Goal: Task Accomplishment & Management: Manage account settings

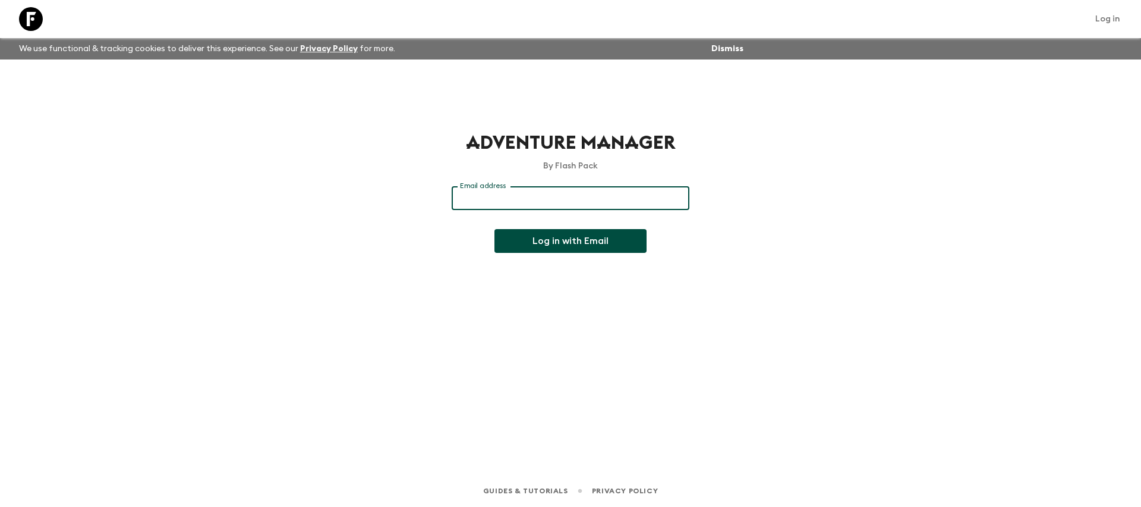
click at [477, 186] on div "Email address Email address ​" at bounding box center [571, 205] width 238 height 38
type input "[PERSON_NAME][EMAIL_ADDRESS][DOMAIN_NAME]"
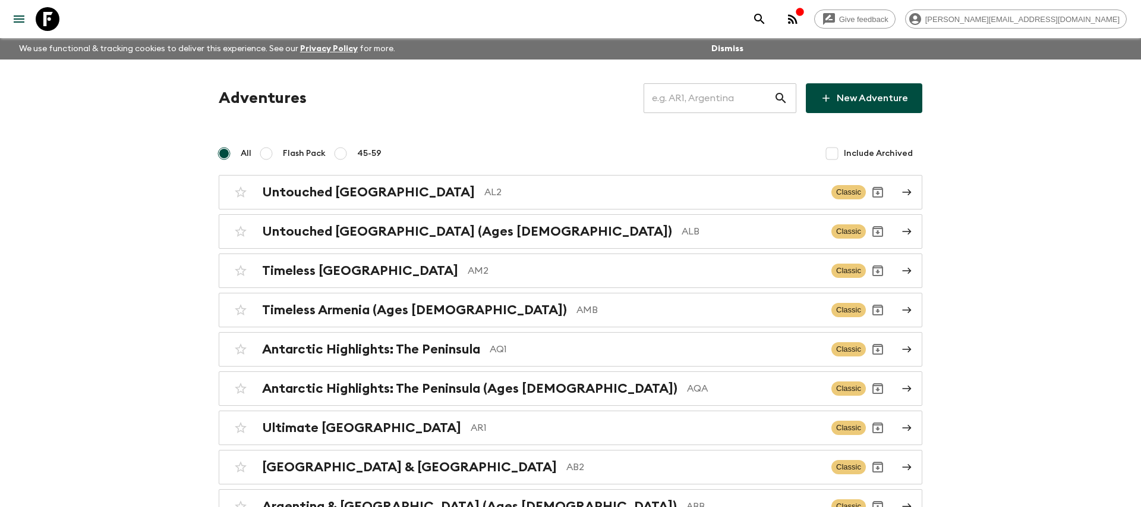
click at [723, 90] on input "text" at bounding box center [709, 97] width 130 height 33
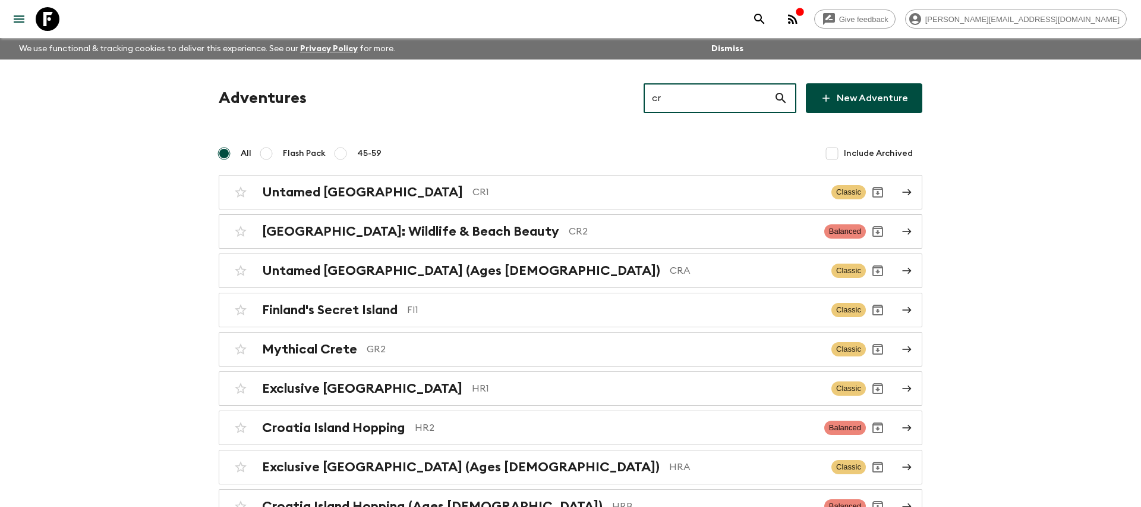
type input "cr2"
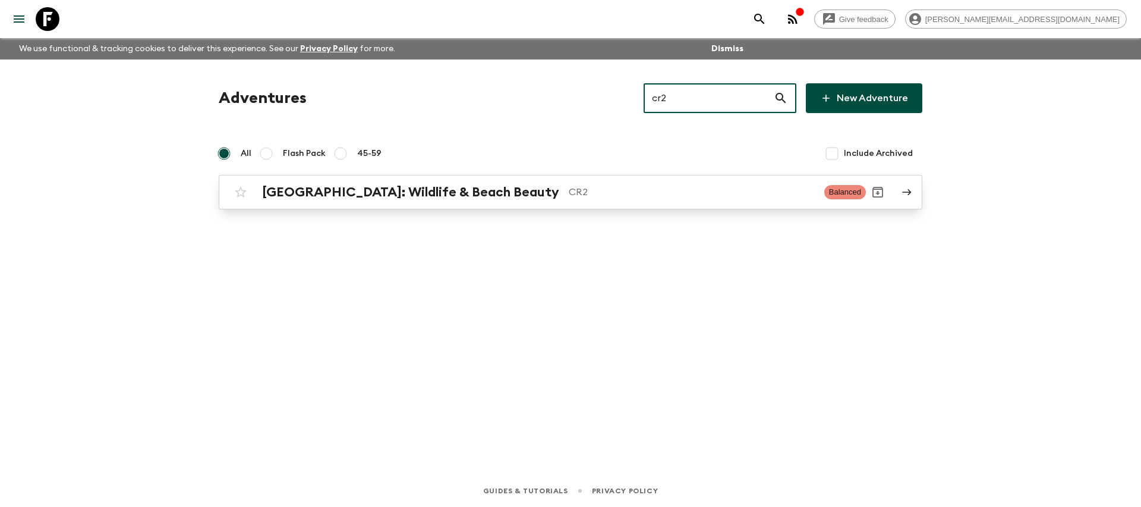
click at [457, 199] on h2 "[GEOGRAPHIC_DATA]: Wildlife & Beach Beauty" at bounding box center [410, 191] width 297 height 15
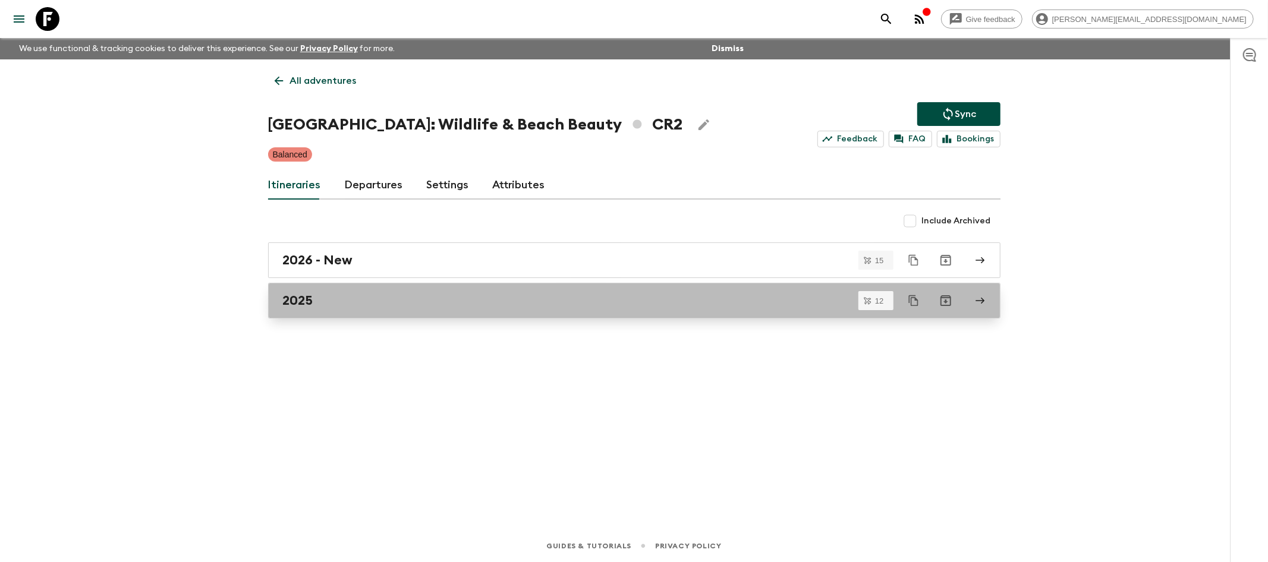
click at [363, 312] on link "2025" at bounding box center [634, 301] width 732 height 36
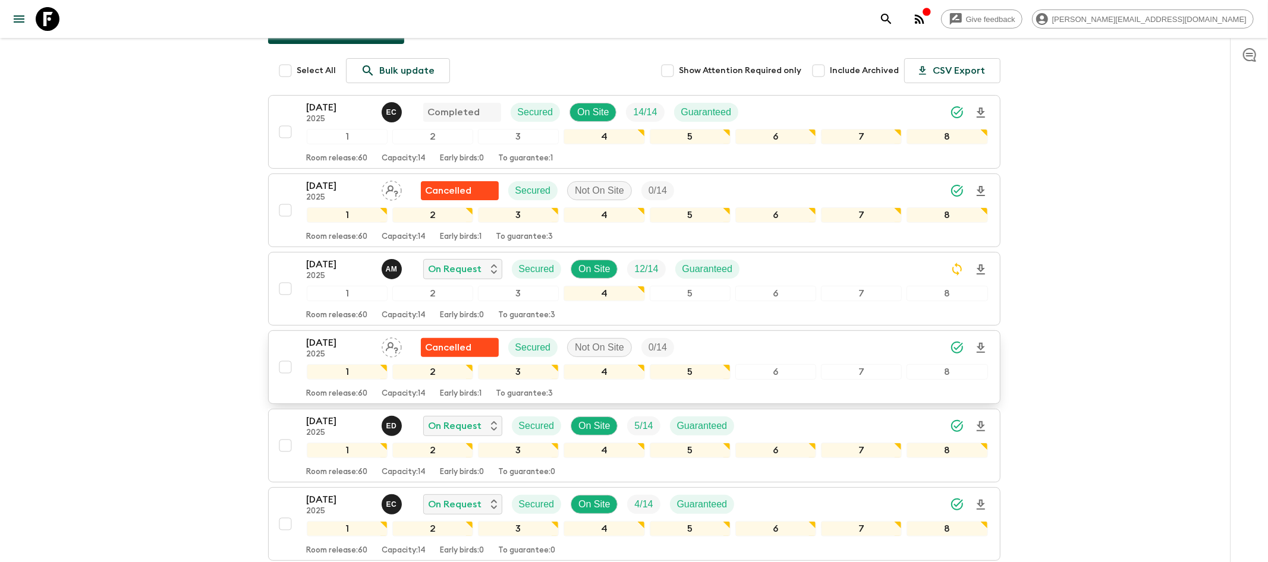
scroll to position [156, 0]
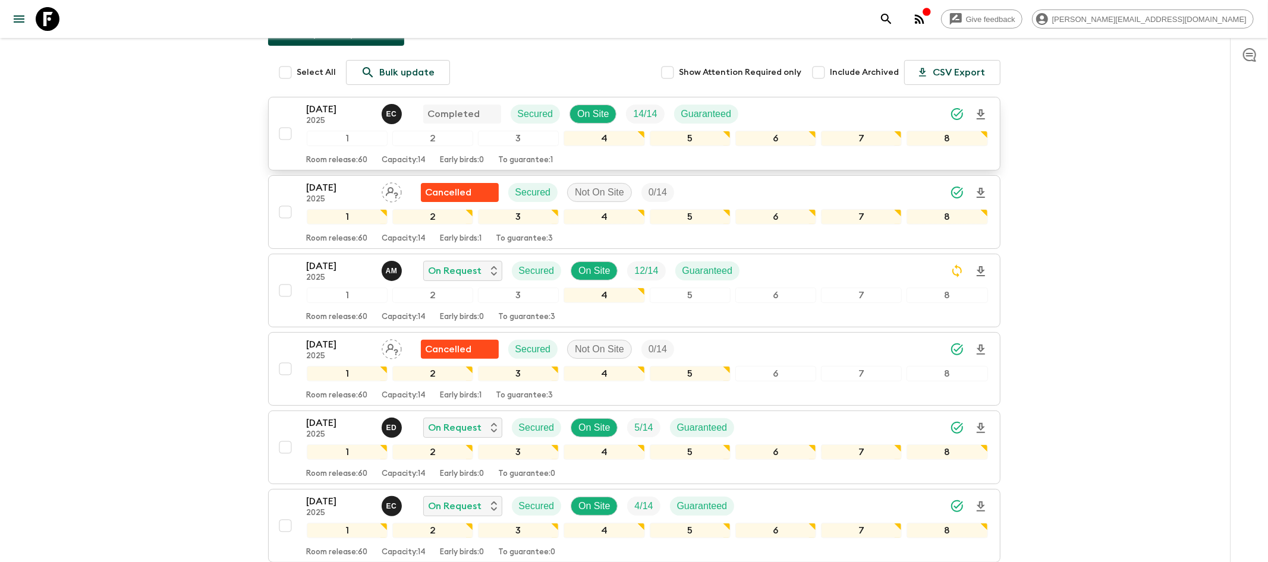
click at [282, 131] on input "checkbox" at bounding box center [285, 134] width 24 height 24
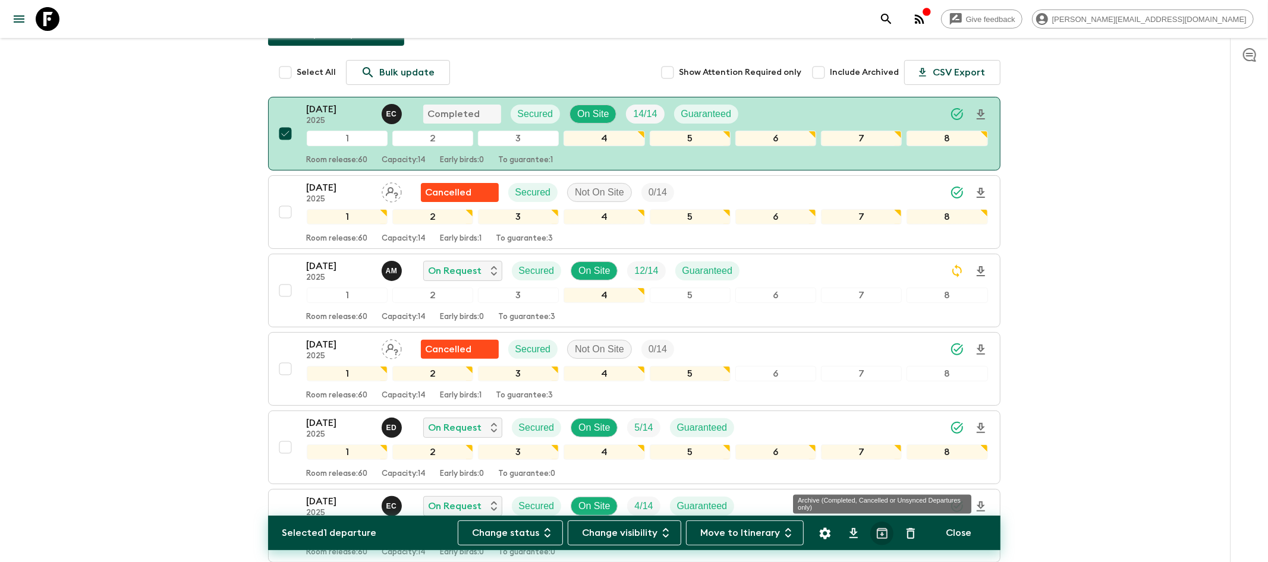
click at [875, 506] on icon "Archive (Completed, Cancelled or Unsynced Departures only)" at bounding box center [882, 534] width 14 height 14
checkbox input "false"
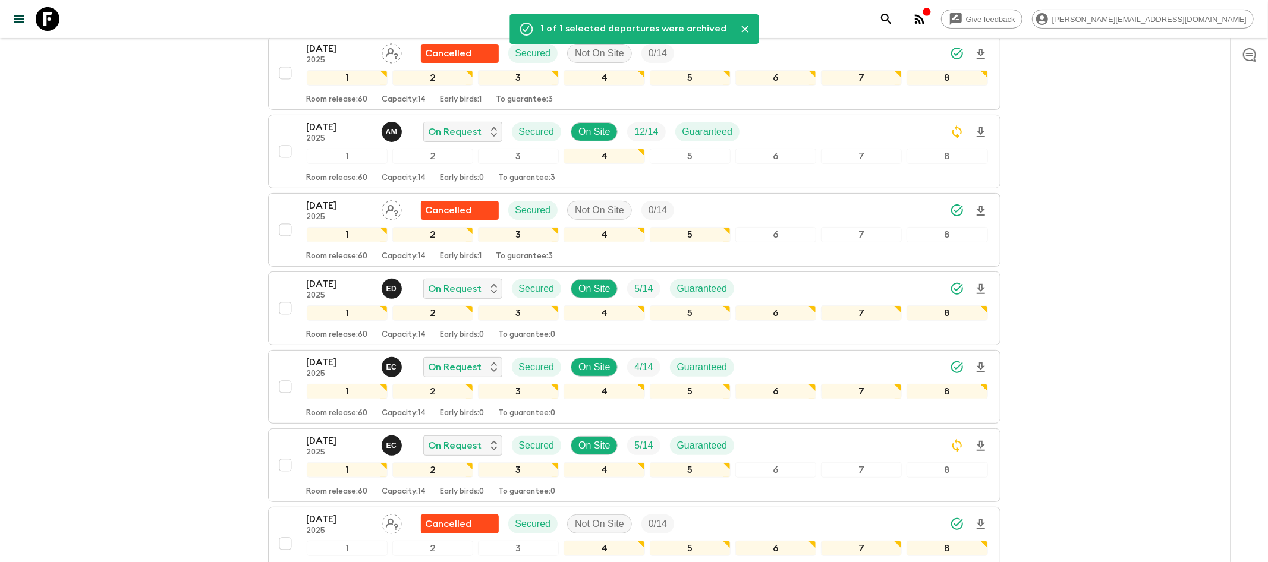
scroll to position [218, 0]
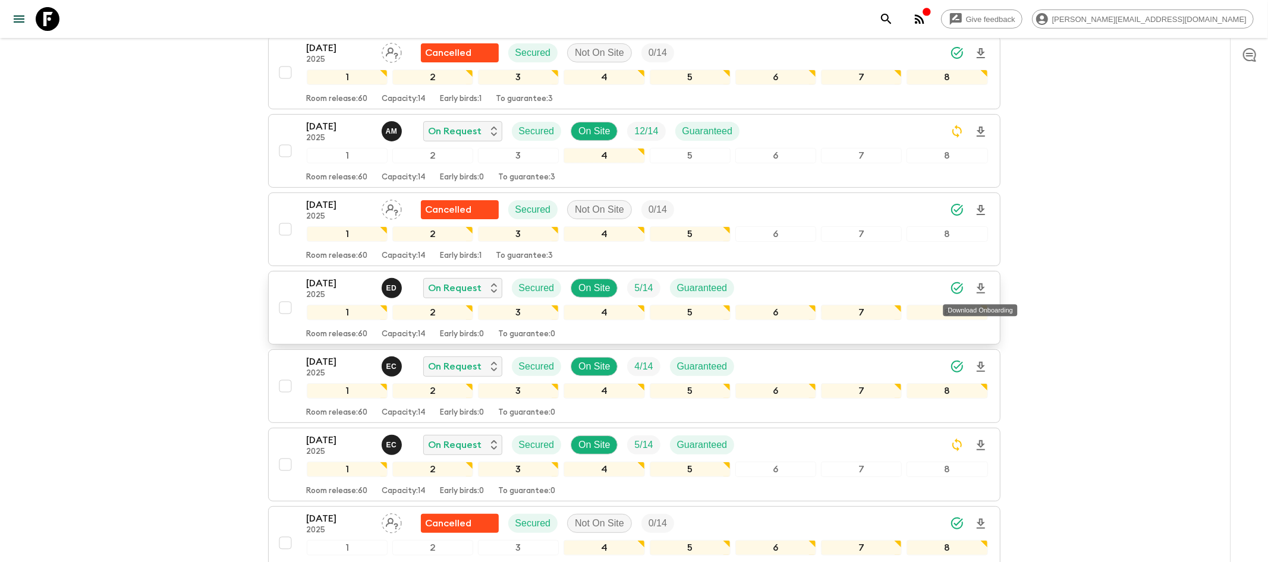
click at [982, 290] on icon "Download Onboarding" at bounding box center [981, 289] width 8 height 10
click at [38, 24] on icon at bounding box center [48, 19] width 24 height 24
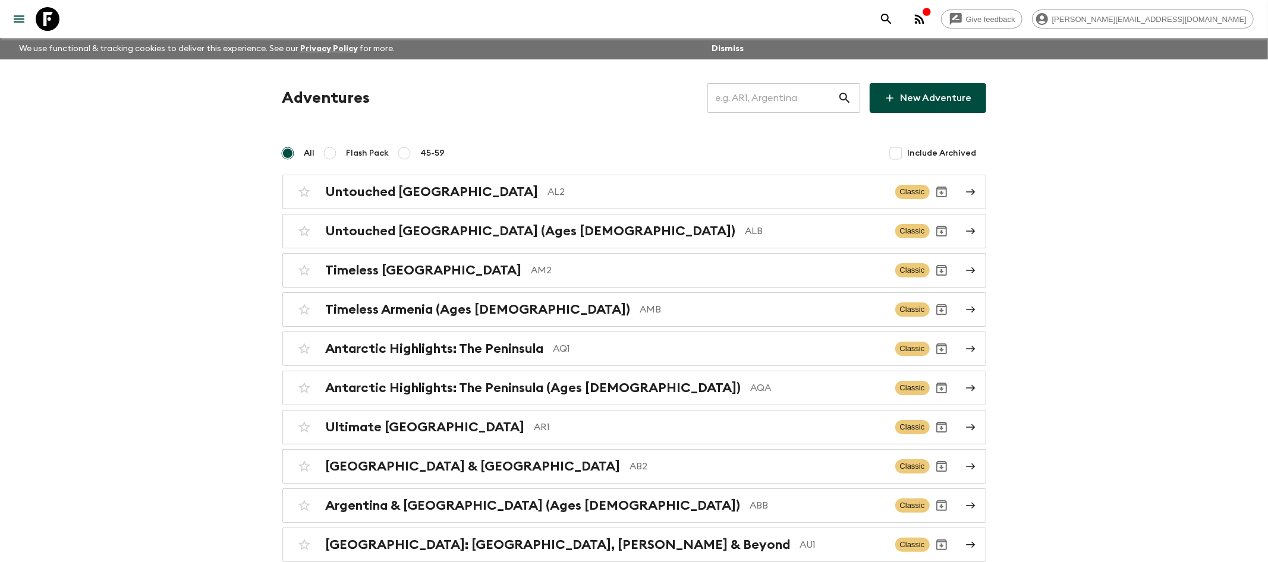
click at [785, 106] on input "text" at bounding box center [772, 97] width 130 height 33
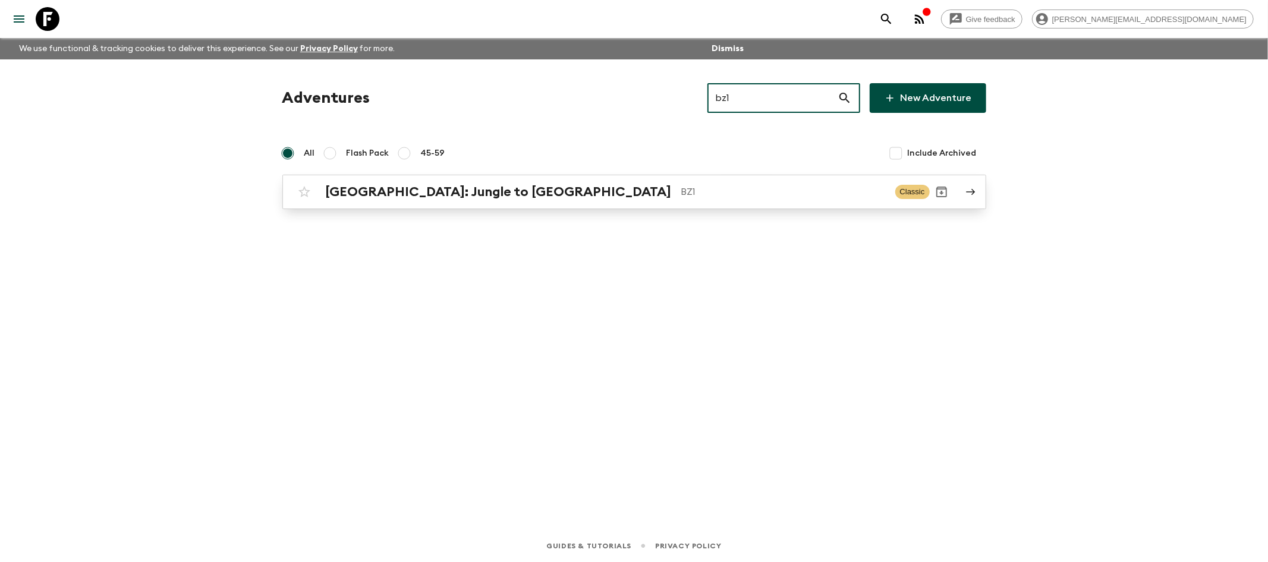
type input "bz1"
click at [681, 185] on p "BZ1" at bounding box center [783, 192] width 205 height 14
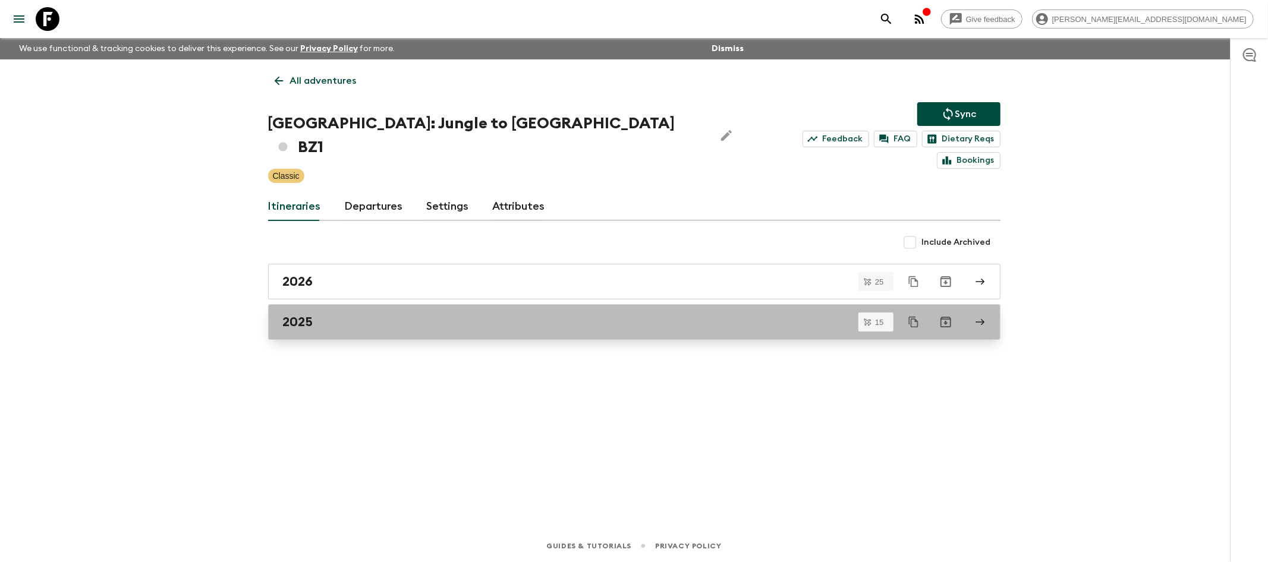
click at [416, 315] on div "2025" at bounding box center [623, 322] width 680 height 15
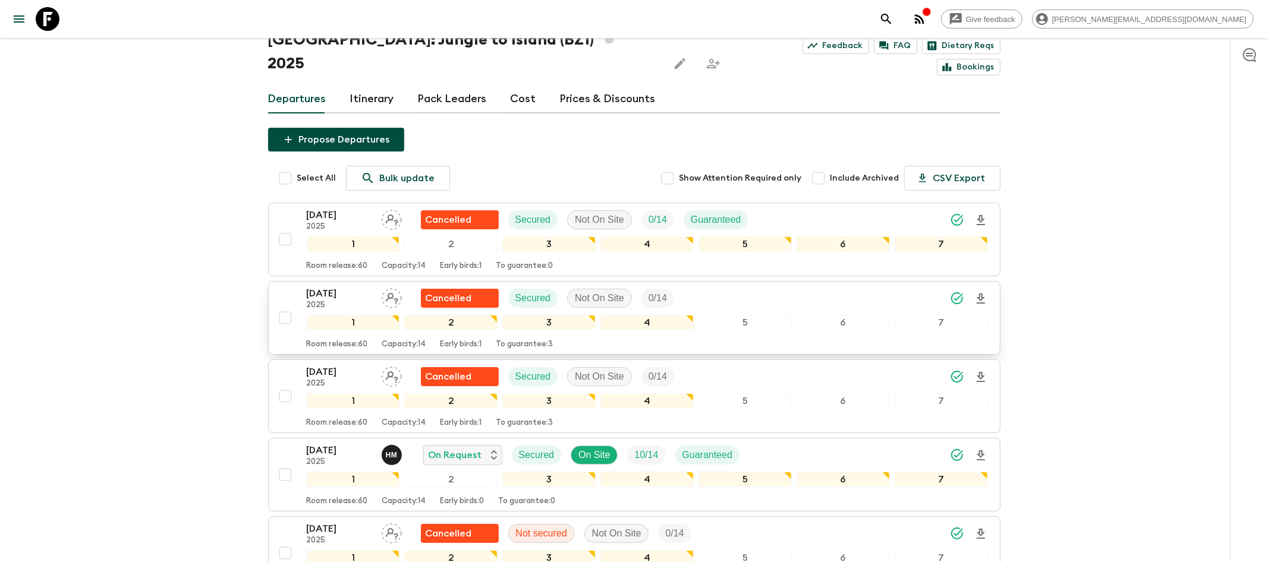
scroll to position [113, 0]
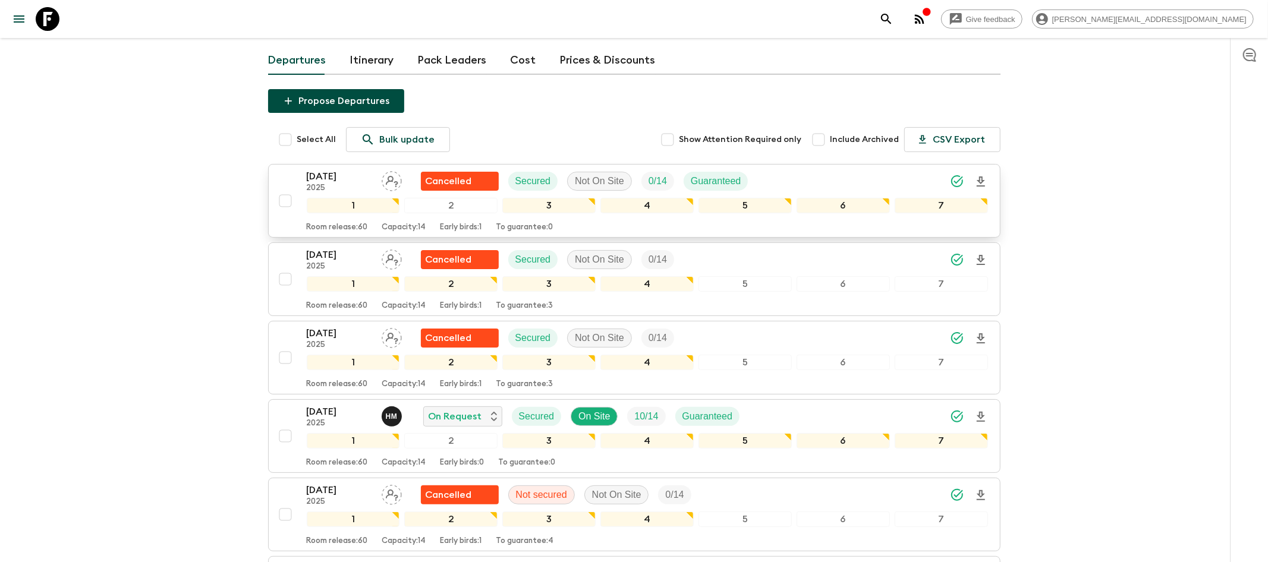
click at [289, 189] on input "checkbox" at bounding box center [285, 201] width 24 height 24
checkbox input "true"
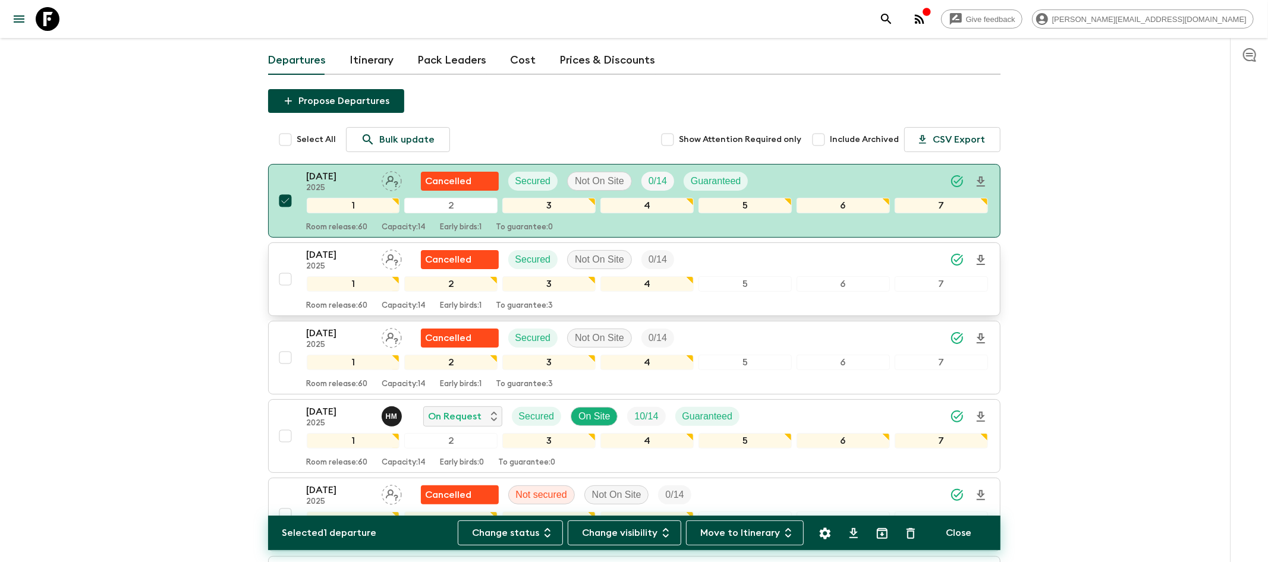
click at [283, 268] on input "checkbox" at bounding box center [285, 280] width 24 height 24
checkbox input "true"
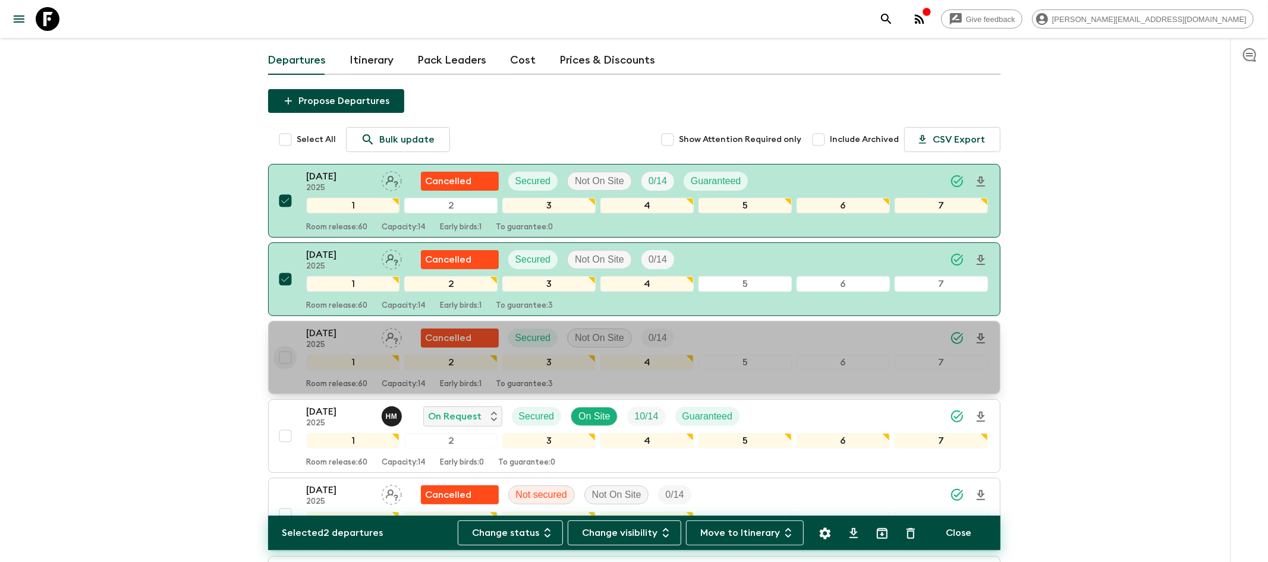
click at [285, 346] on input "checkbox" at bounding box center [285, 358] width 24 height 24
checkbox input "true"
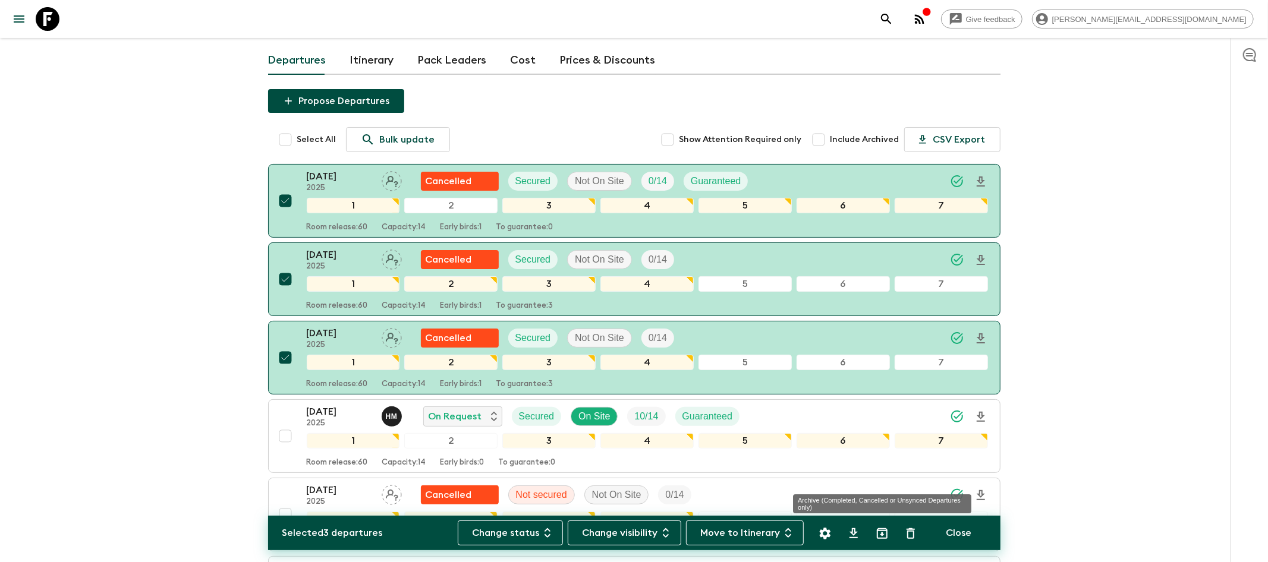
click at [880, 506] on icon "Archive (Completed, Cancelled or Unsynced Departures only)" at bounding box center [882, 534] width 14 height 14
checkbox input "false"
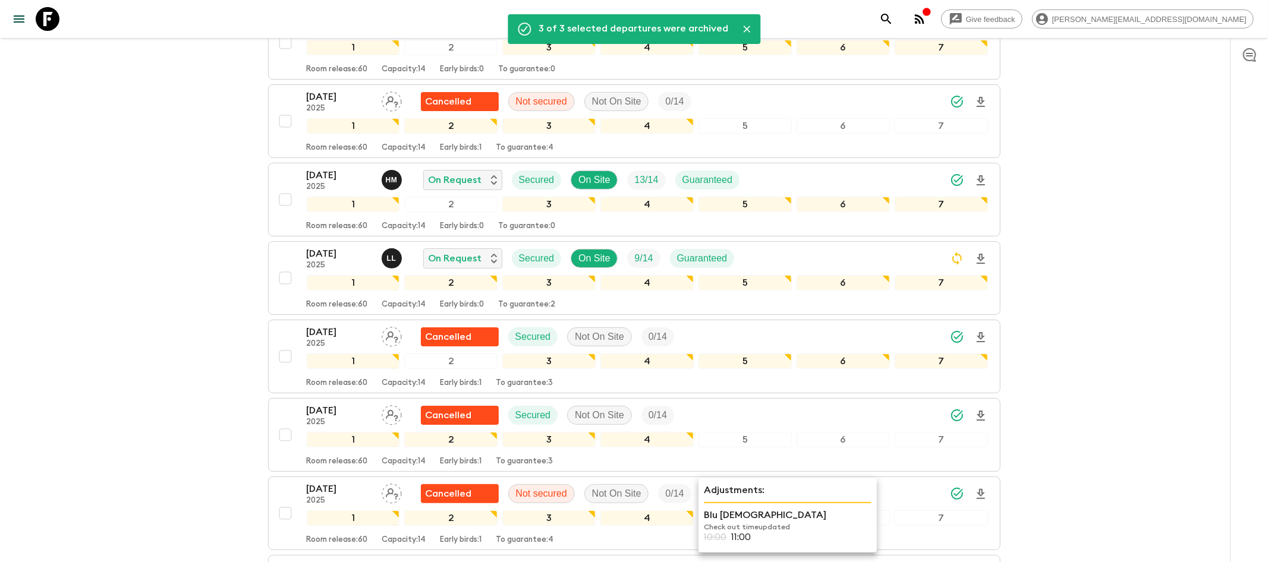
scroll to position [34, 0]
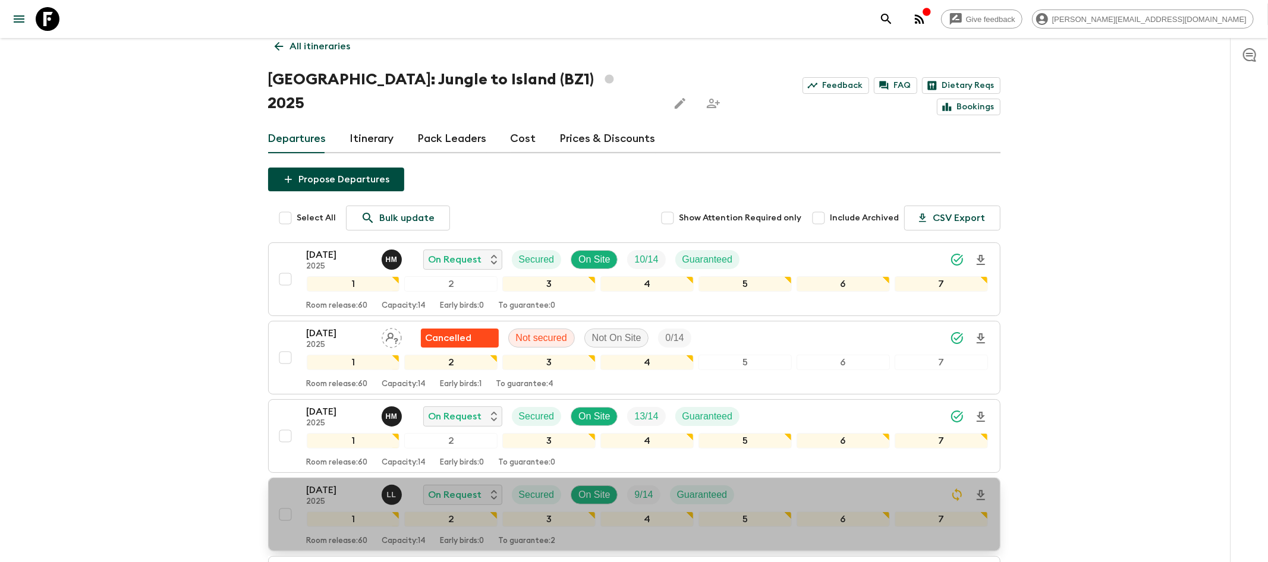
click at [982, 489] on icon "Download Onboarding" at bounding box center [981, 496] width 14 height 14
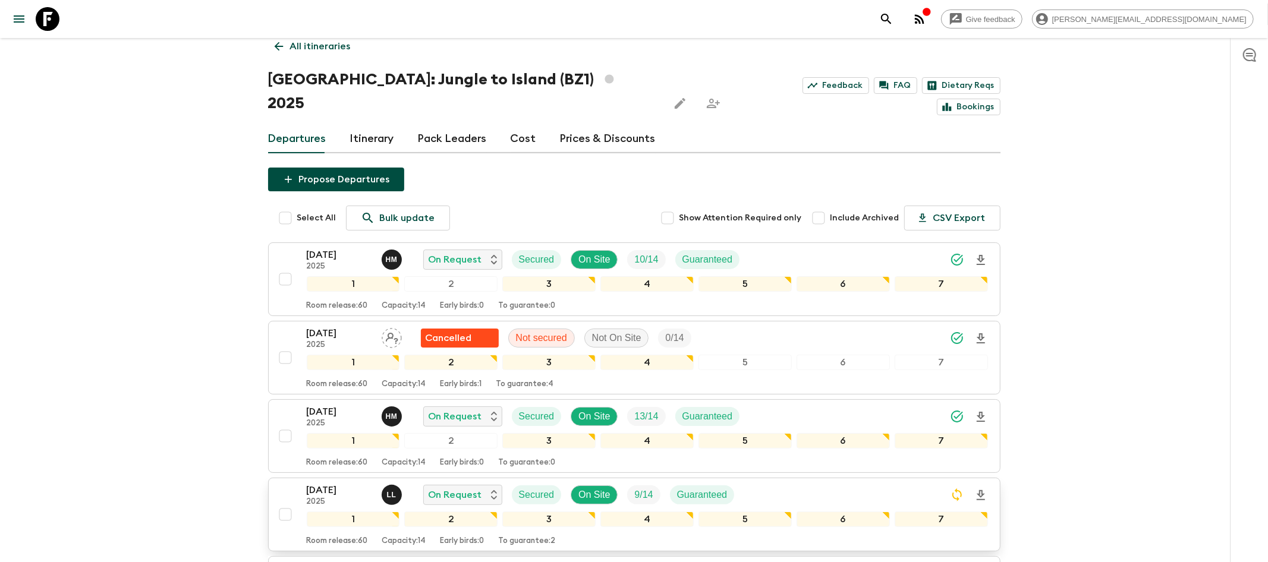
click at [46, 12] on icon at bounding box center [48, 19] width 24 height 24
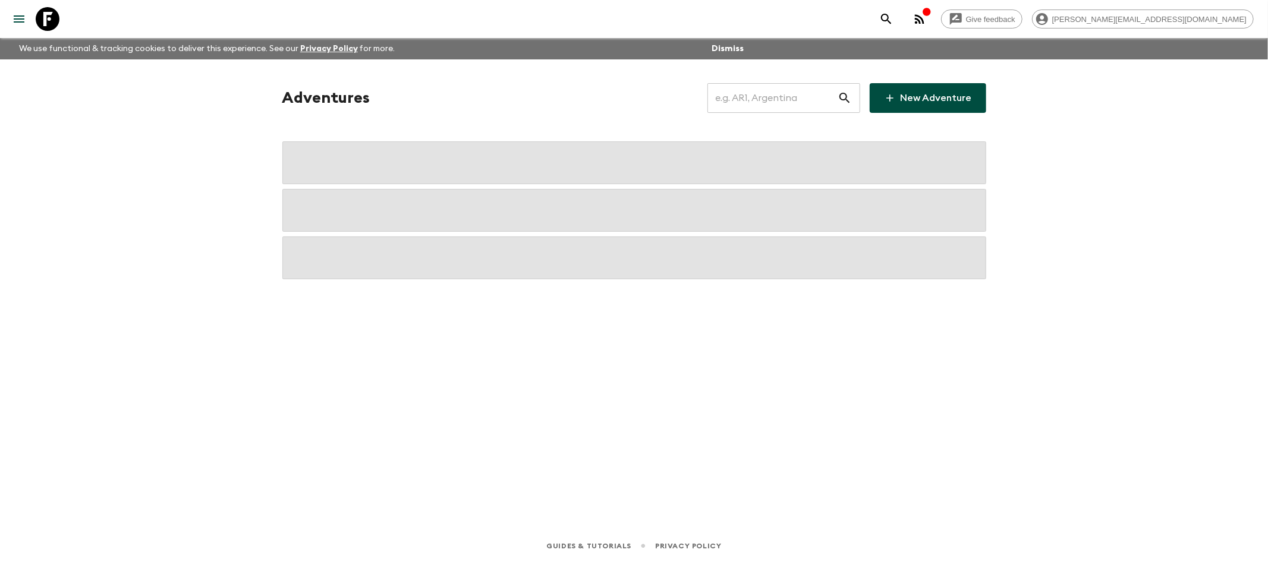
click at [777, 106] on input "text" at bounding box center [772, 97] width 130 height 33
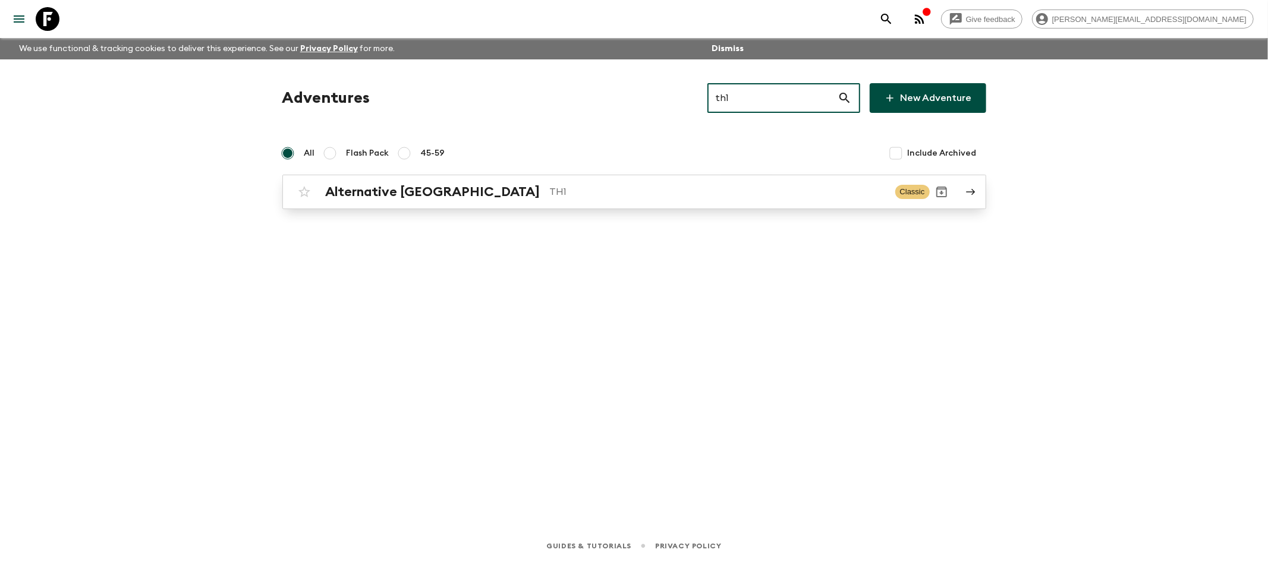
type input "th1"
click at [637, 193] on p "TH1" at bounding box center [718, 192] width 336 height 14
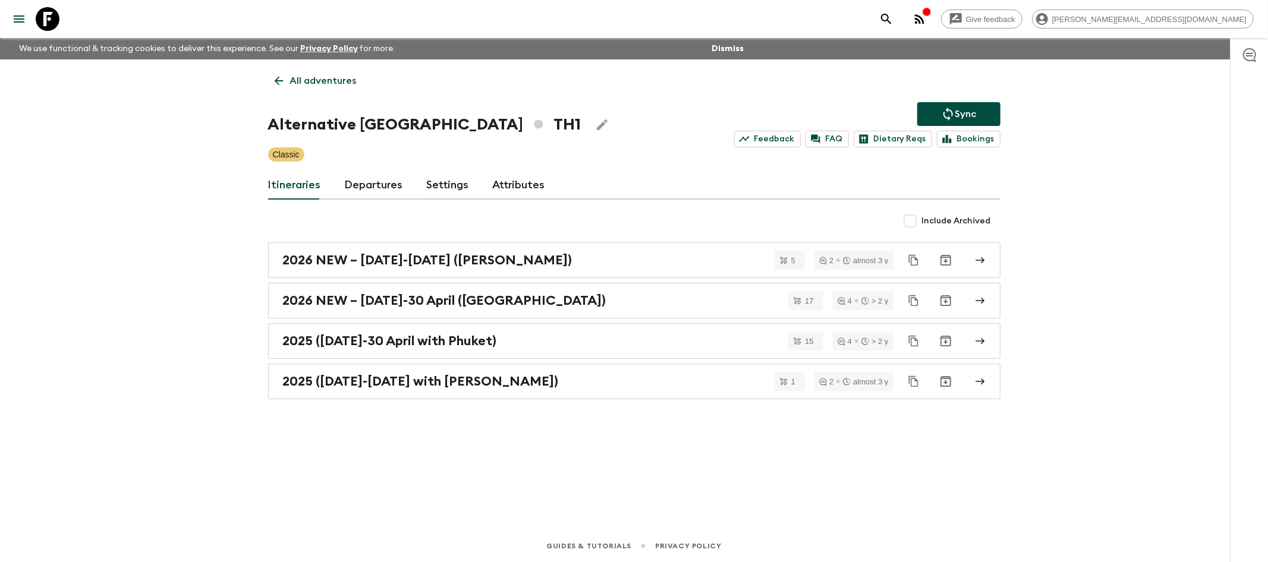
click at [727, 48] on button "Dismiss" at bounding box center [728, 48] width 38 height 17
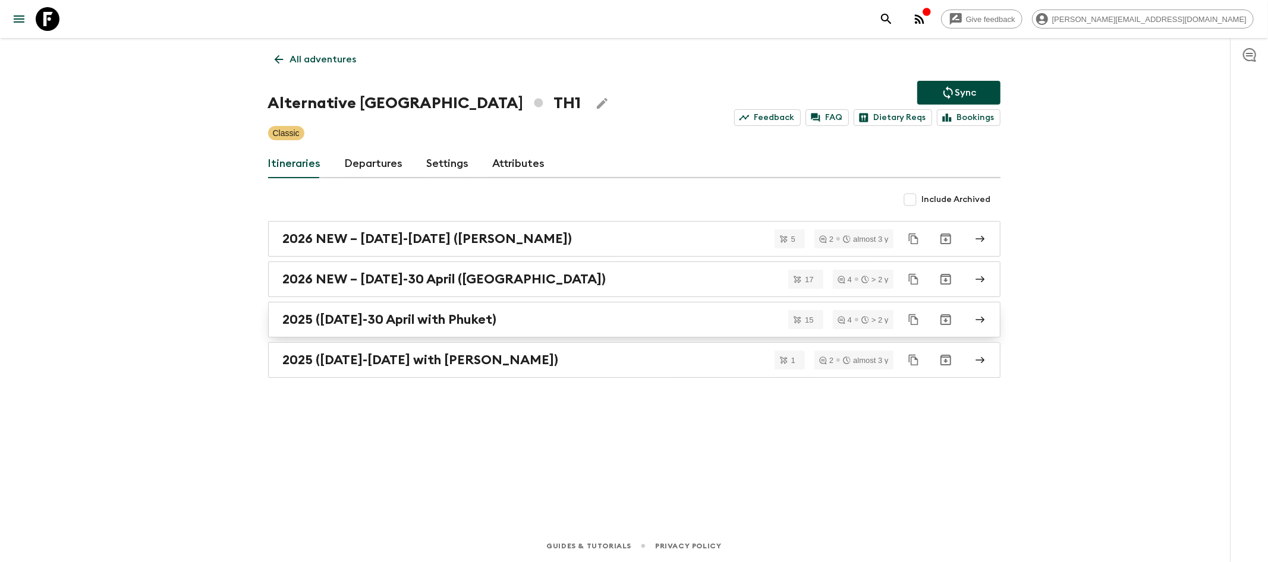
click at [563, 317] on div "2025 ([DATE]-30 April with Phuket)" at bounding box center [623, 319] width 680 height 15
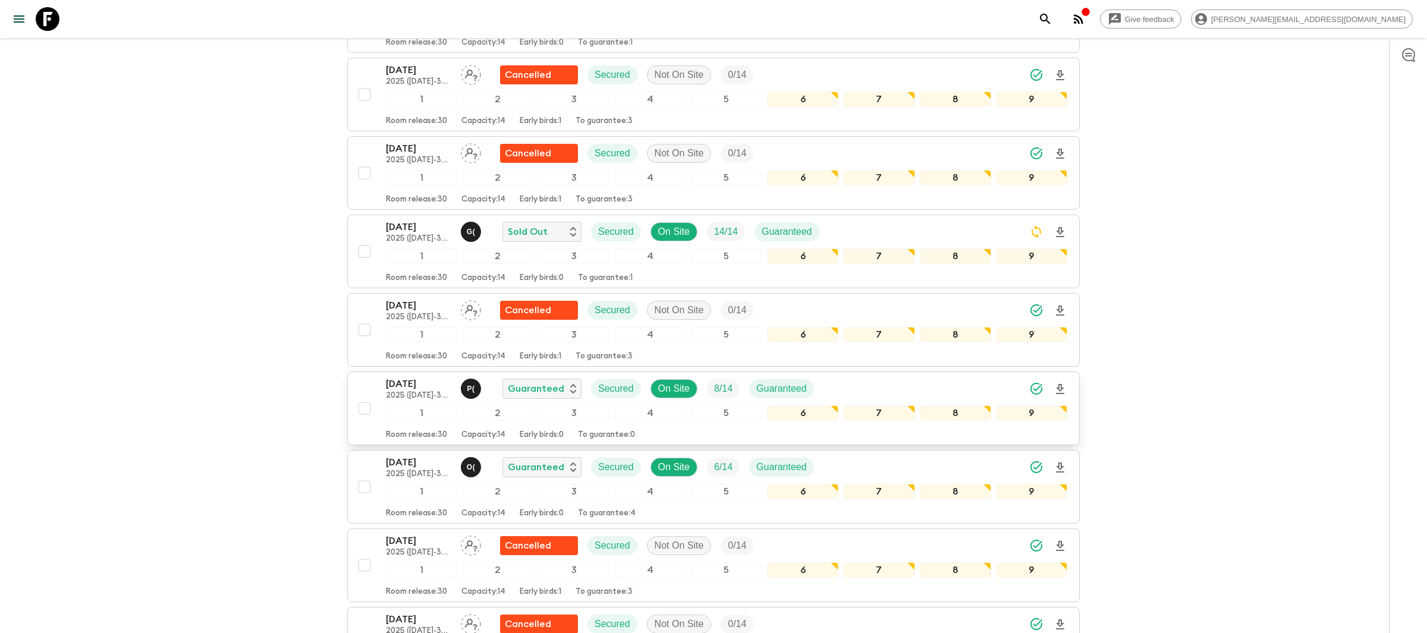
scroll to position [296, 0]
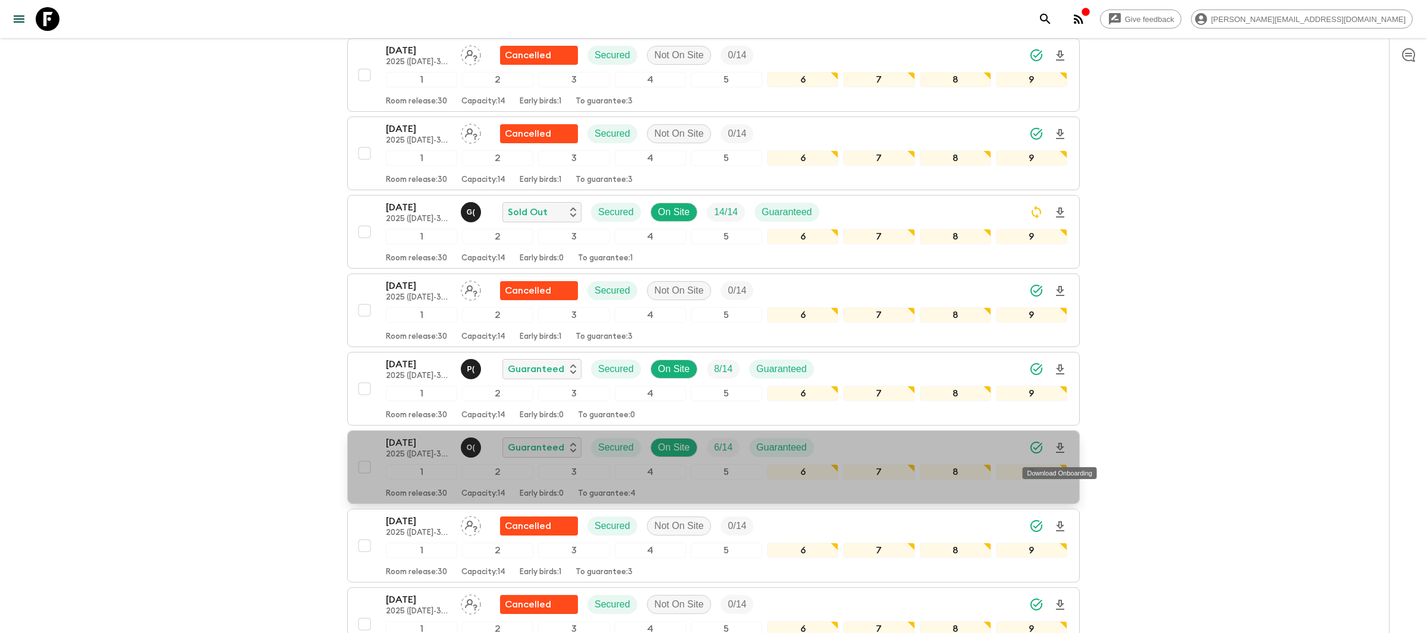
click at [1061, 447] on icon "Download Onboarding" at bounding box center [1060, 448] width 8 height 10
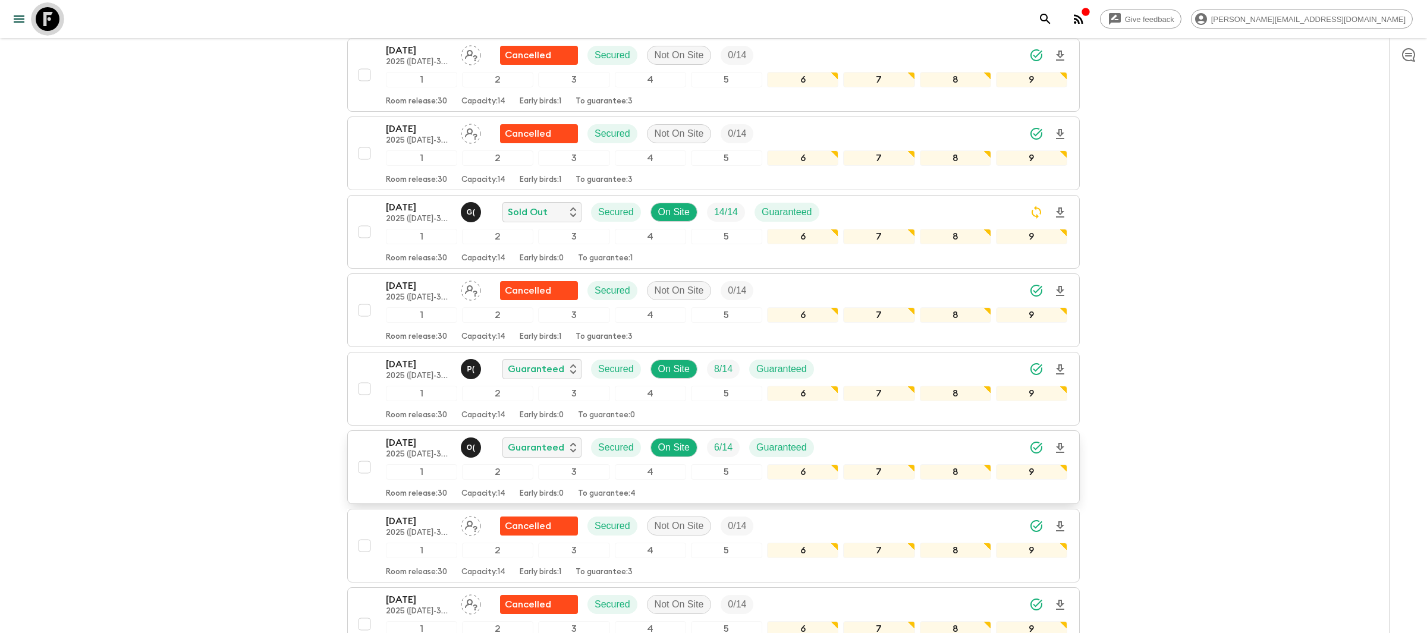
click at [52, 10] on icon at bounding box center [48, 19] width 24 height 24
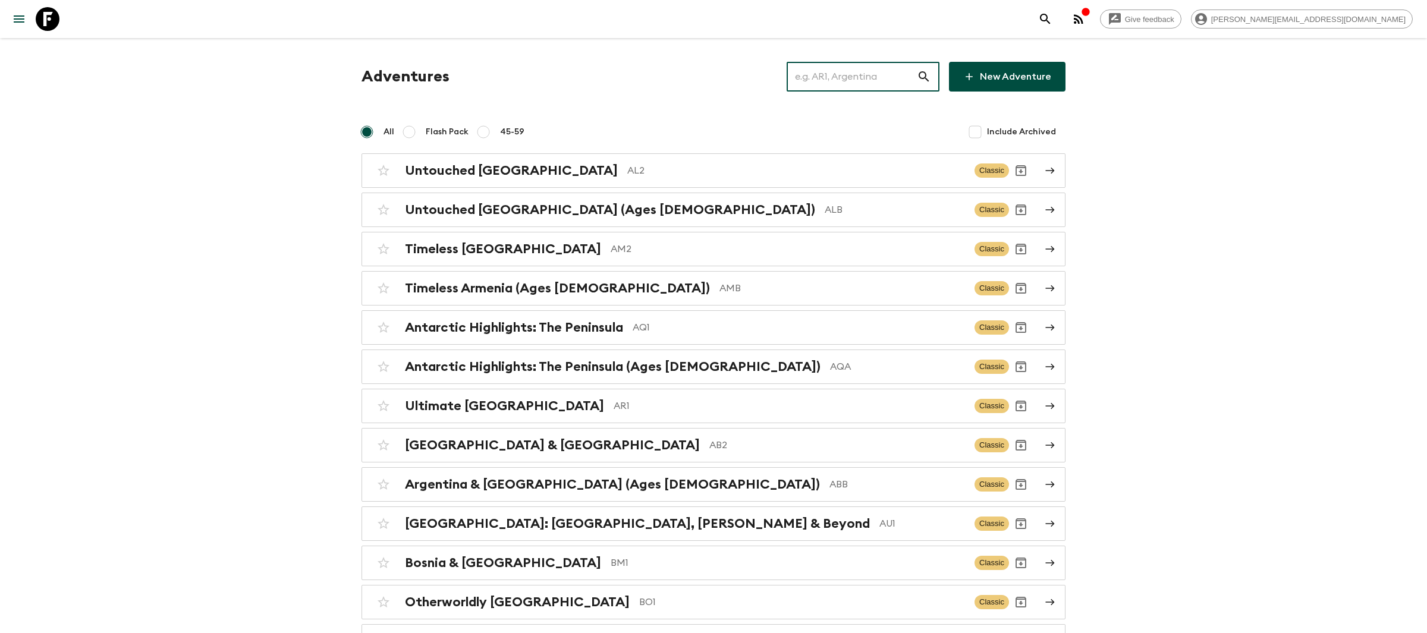
click at [818, 78] on input "text" at bounding box center [852, 76] width 130 height 33
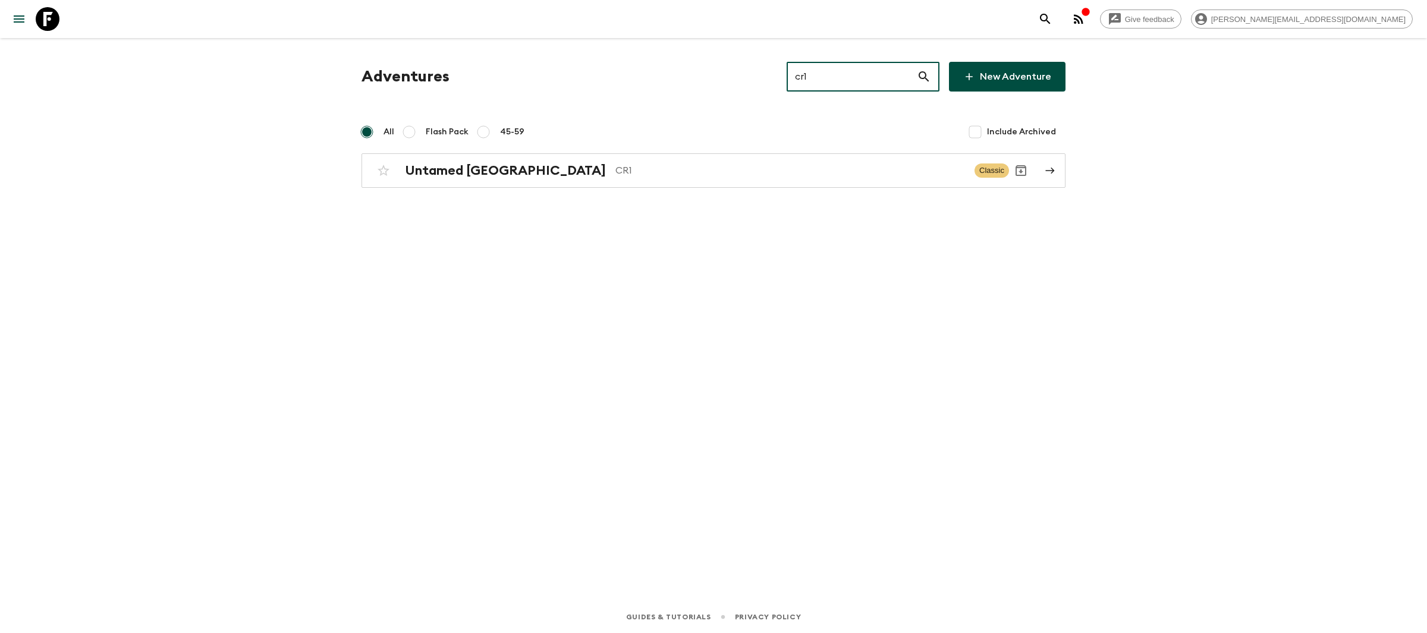
type input "cr1"
click at [644, 152] on div "Adventures cr1 ​ New Adventure All Flash Pack 45-59 Include Archived Untamed [G…" at bounding box center [713, 125] width 732 height 126
click at [631, 166] on p "CR1" at bounding box center [790, 170] width 350 height 14
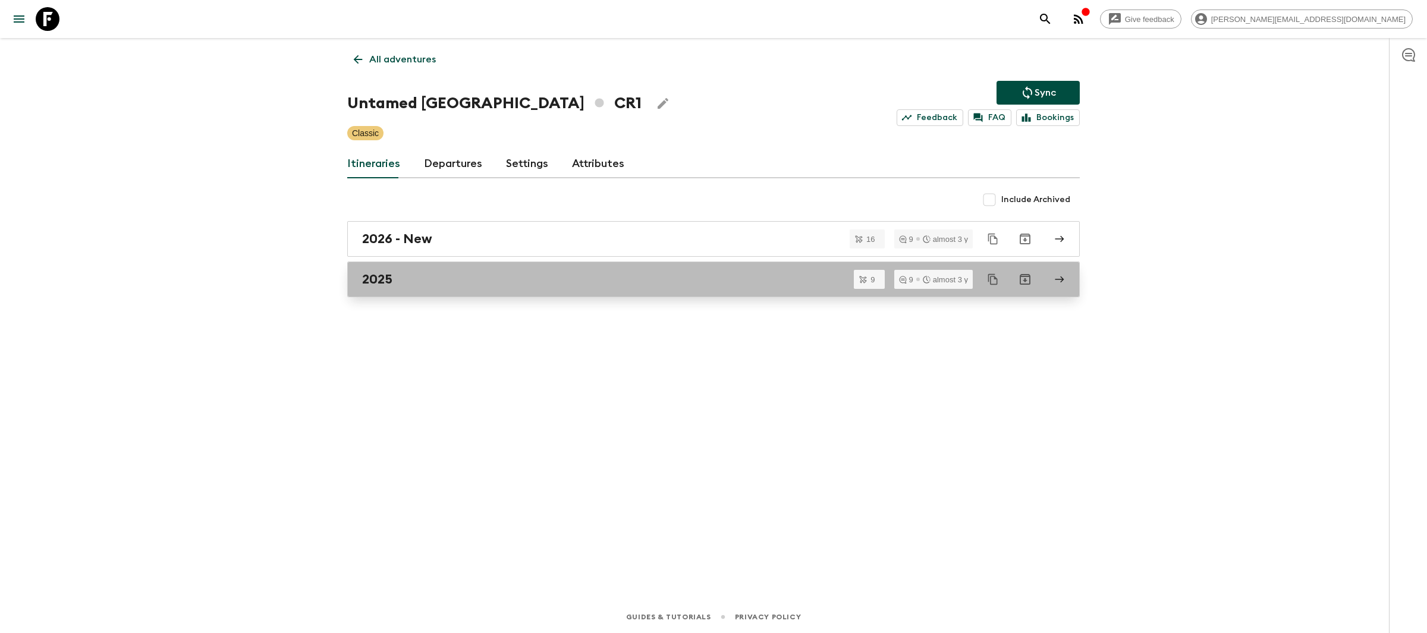
click at [483, 279] on div "2025" at bounding box center [702, 279] width 680 height 15
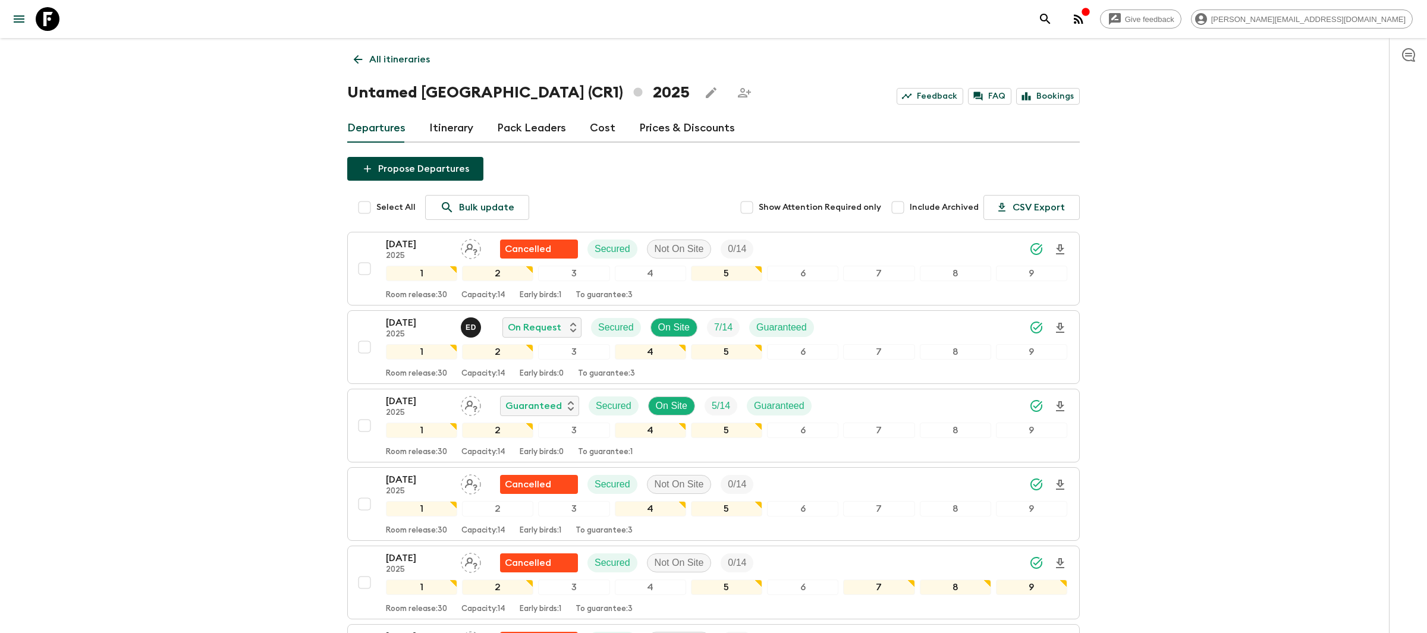
scroll to position [69, 0]
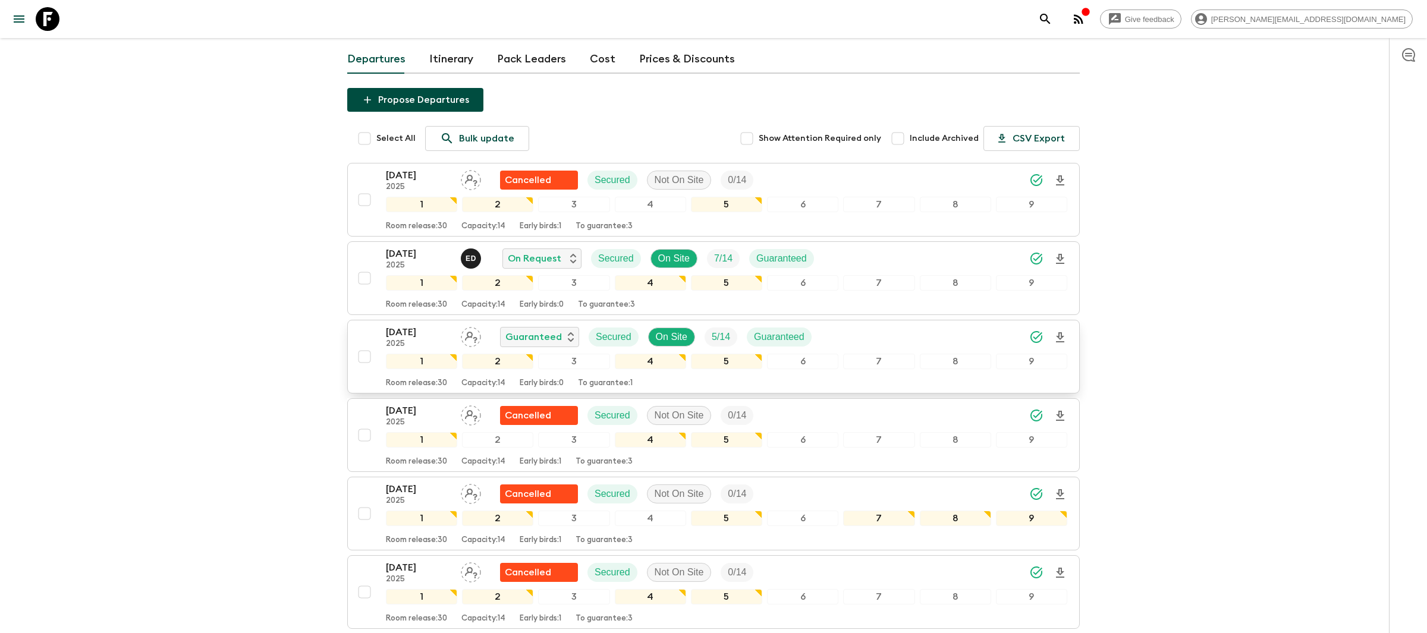
click at [1061, 335] on icon "Download Onboarding" at bounding box center [1060, 337] width 8 height 10
click at [54, 14] on icon at bounding box center [48, 19] width 24 height 24
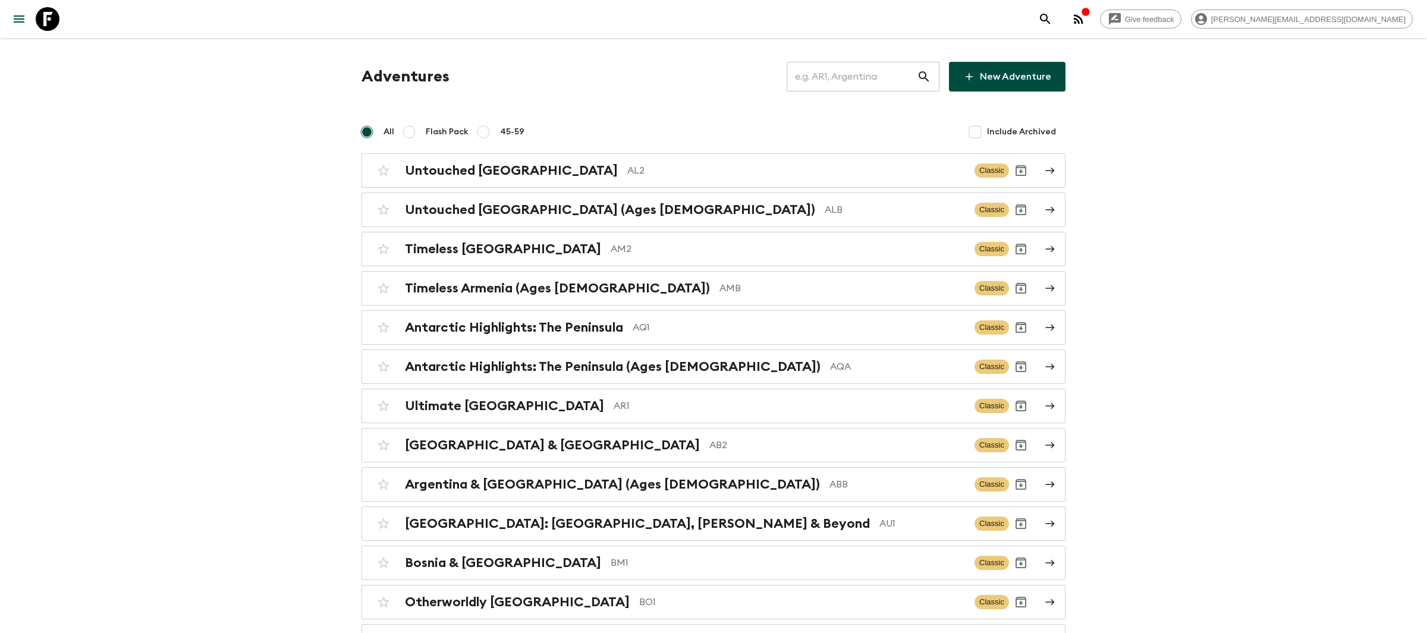
click at [841, 81] on input "text" at bounding box center [852, 76] width 130 height 33
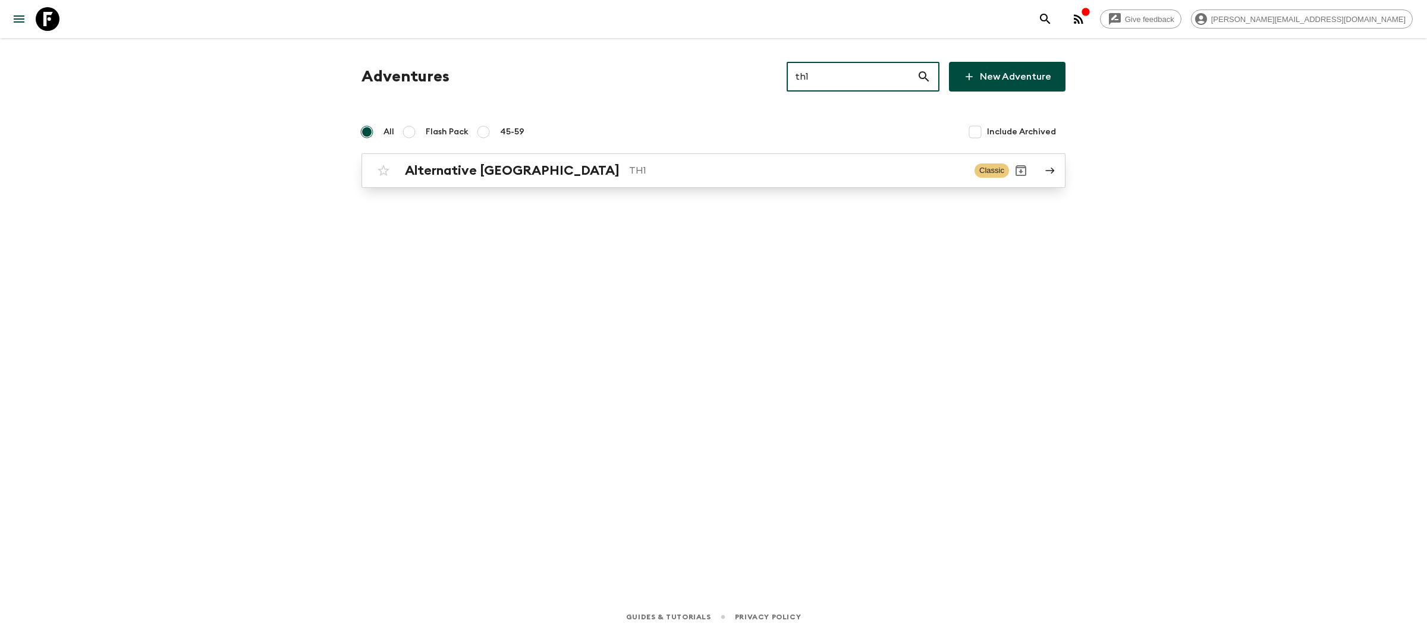
type input "th1"
click at [625, 180] on div "Alternative [GEOGRAPHIC_DATA] TH1 Classic" at bounding box center [690, 171] width 637 height 24
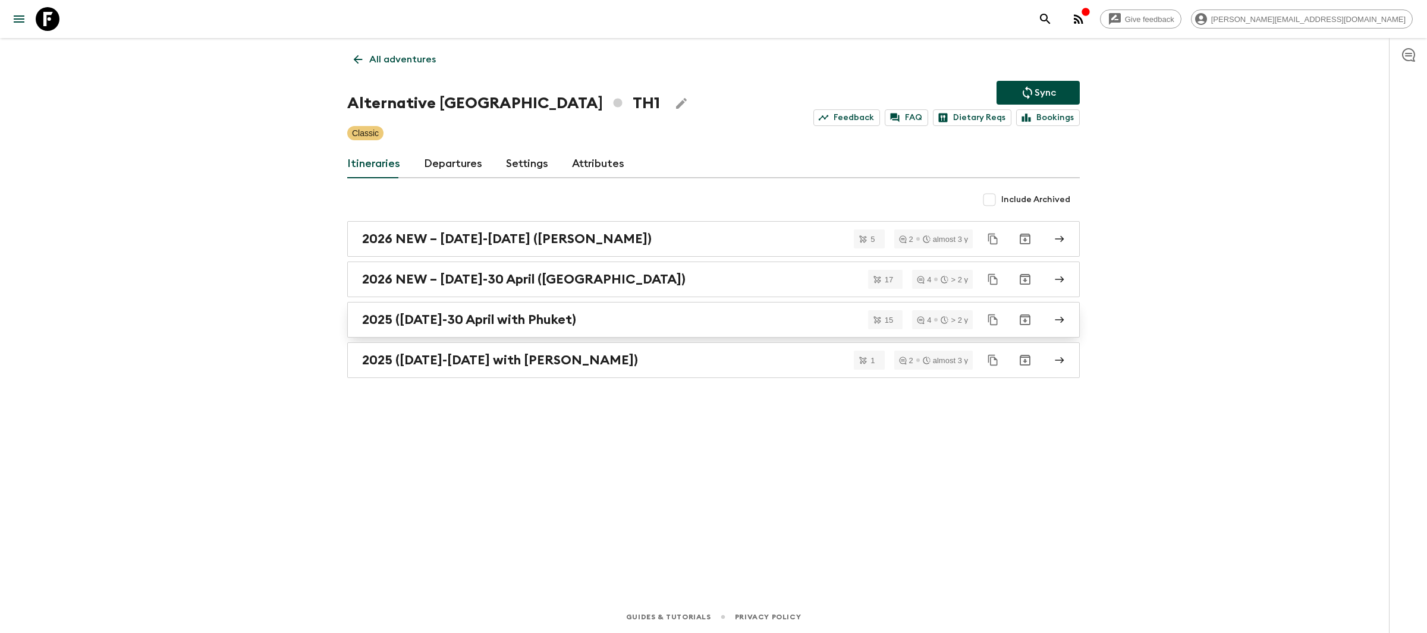
click at [467, 312] on h2 "2025 ([DATE]-30 April with Phuket)" at bounding box center [469, 319] width 214 height 15
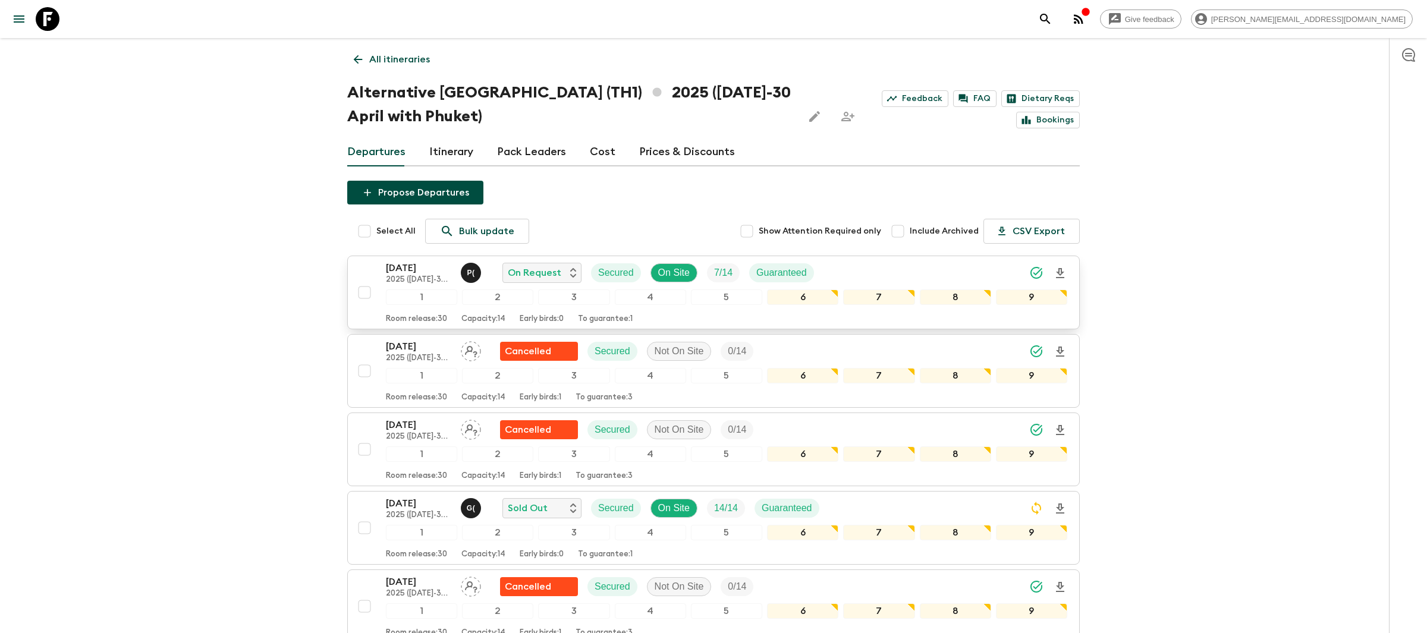
click at [1062, 272] on icon "Download Onboarding" at bounding box center [1060, 273] width 8 height 10
click at [52, 19] on icon at bounding box center [48, 19] width 24 height 24
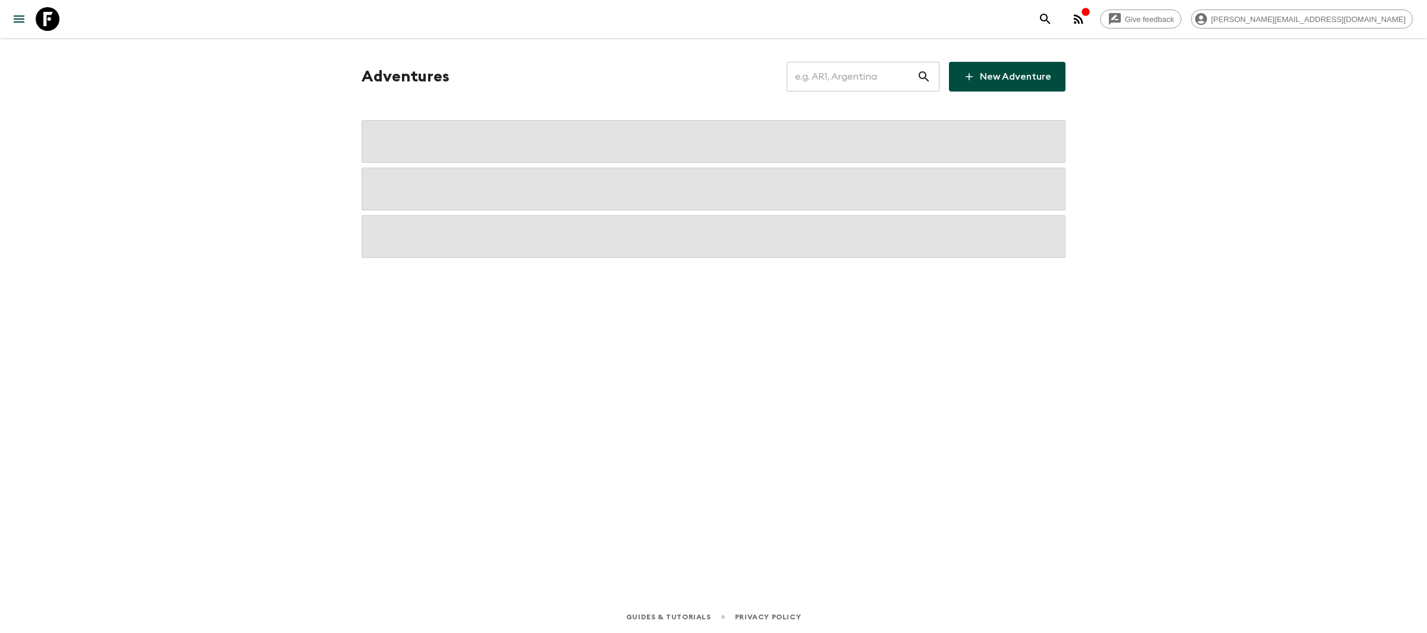
click at [841, 73] on input "text" at bounding box center [852, 76] width 130 height 33
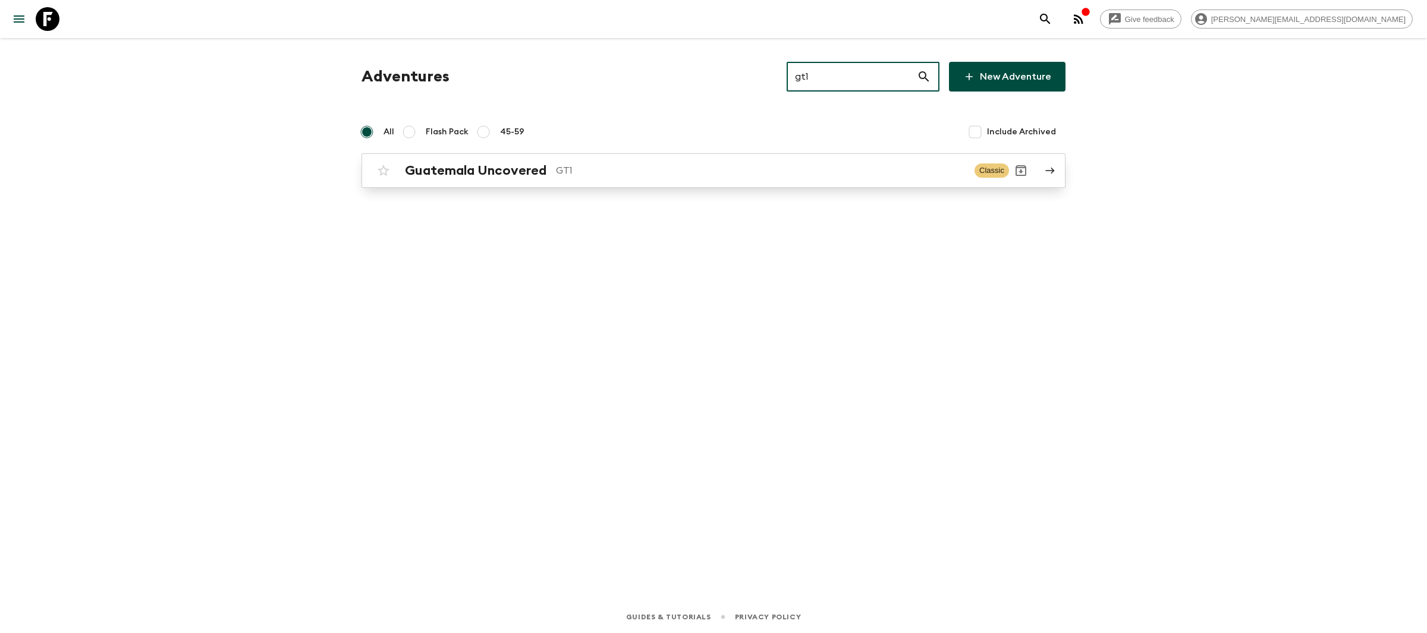
type input "gt1"
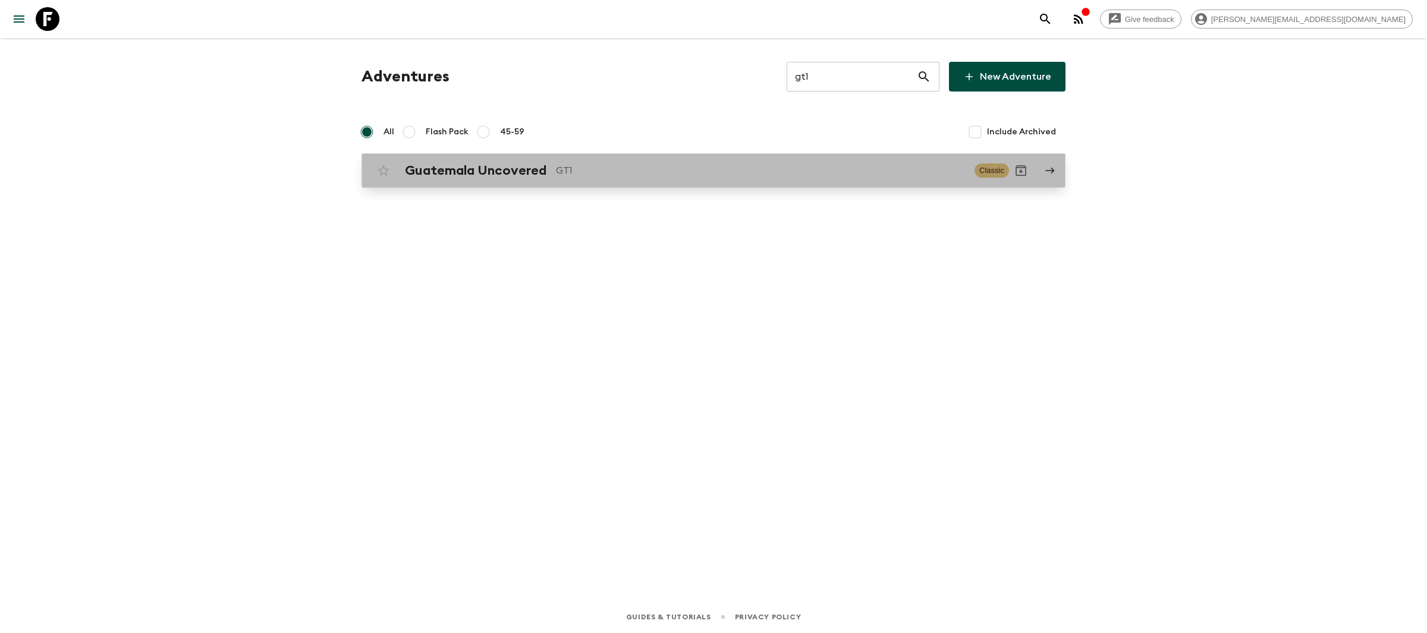
click at [413, 168] on h2 "Guatemala Uncovered" at bounding box center [475, 170] width 141 height 15
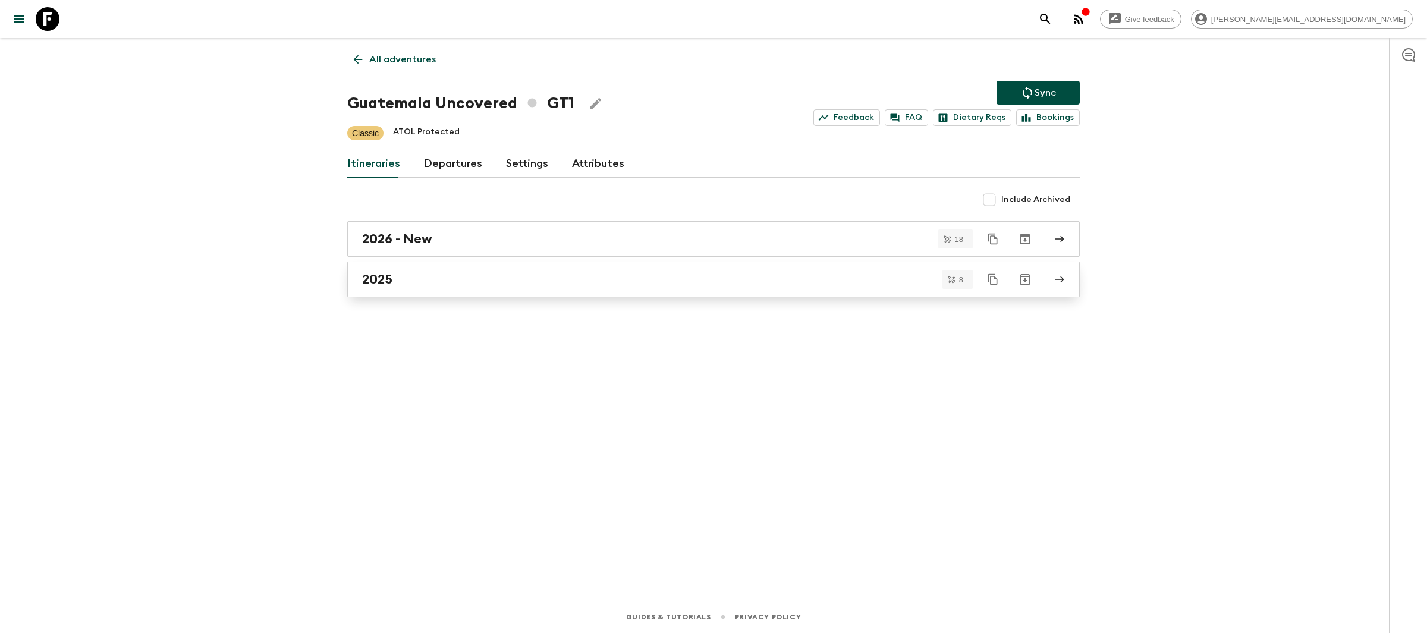
click at [408, 269] on link "2025" at bounding box center [713, 280] width 732 height 36
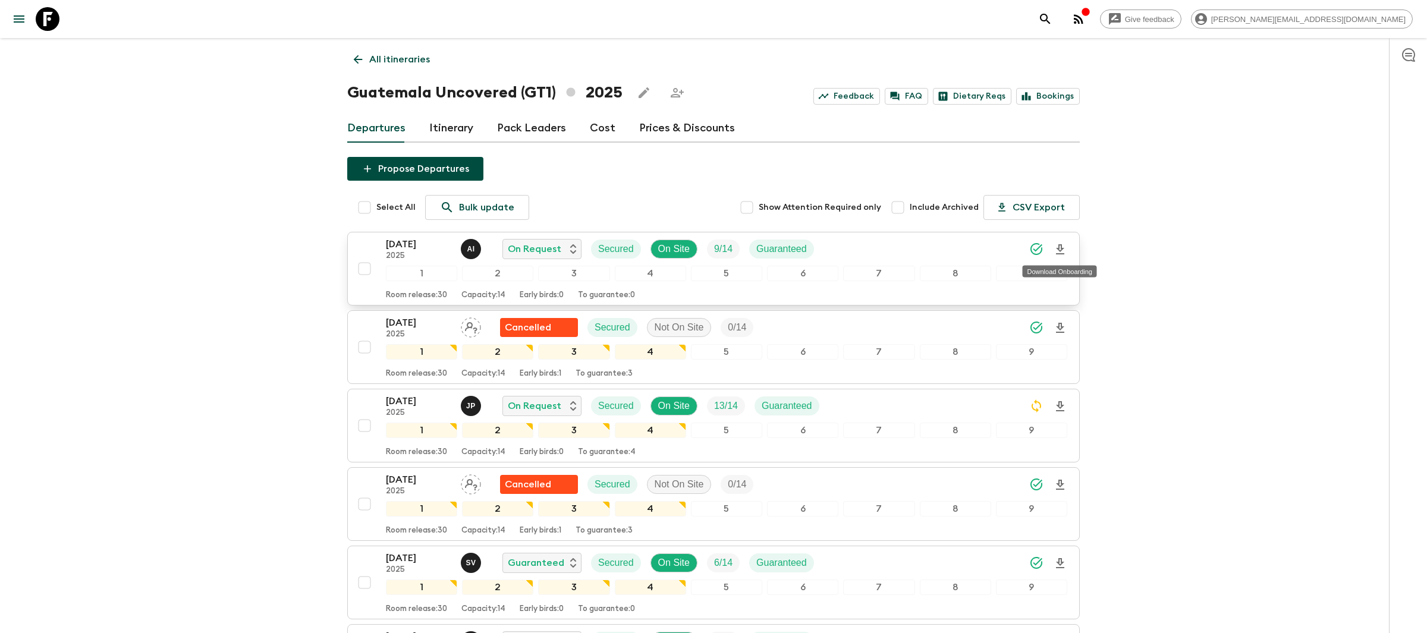
click at [1058, 249] on icon "Download Onboarding" at bounding box center [1060, 249] width 8 height 10
click at [281, 329] on div "Give feedback [PERSON_NAME][EMAIL_ADDRESS][DOMAIN_NAME] All itineraries [GEOGRA…" at bounding box center [713, 481] width 1427 height 963
click at [1061, 245] on icon "Download Onboarding" at bounding box center [1060, 249] width 8 height 10
click at [50, 4] on link at bounding box center [47, 18] width 33 height 33
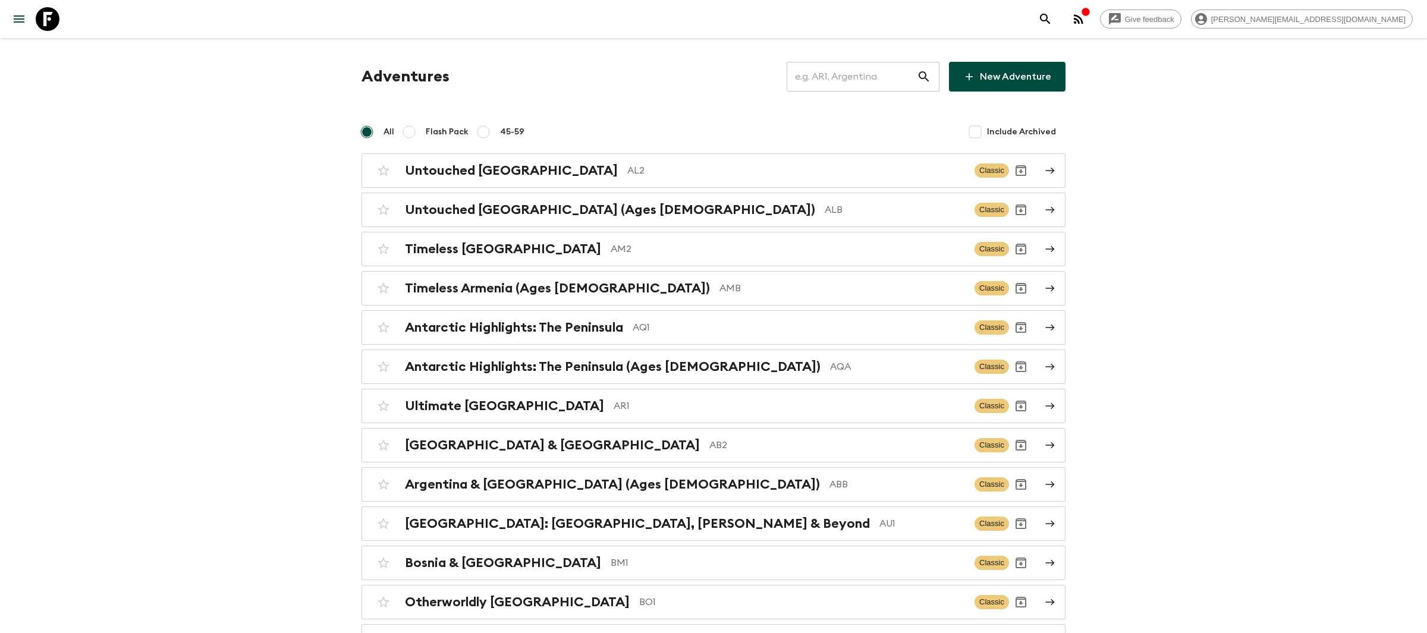
click at [810, 73] on input "text" at bounding box center [852, 76] width 130 height 33
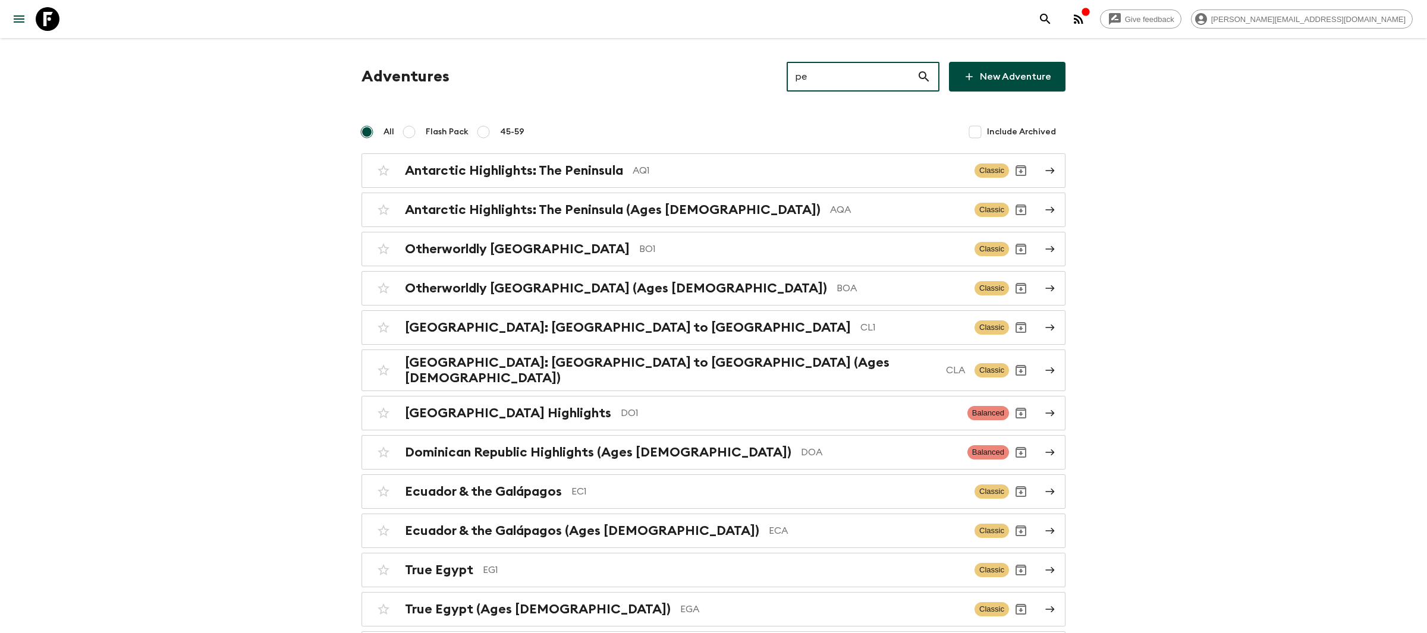
type input "pe1"
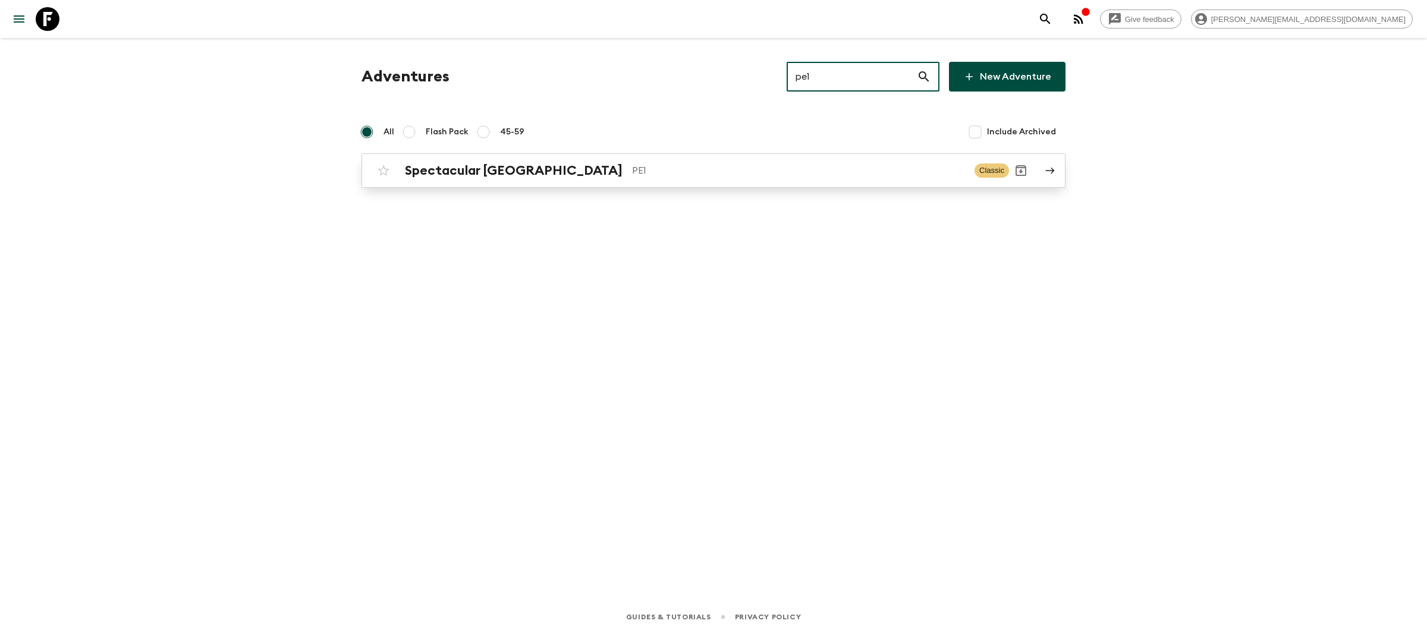
click at [472, 187] on link "Spectacular Peru PE1 Classic" at bounding box center [713, 170] width 704 height 34
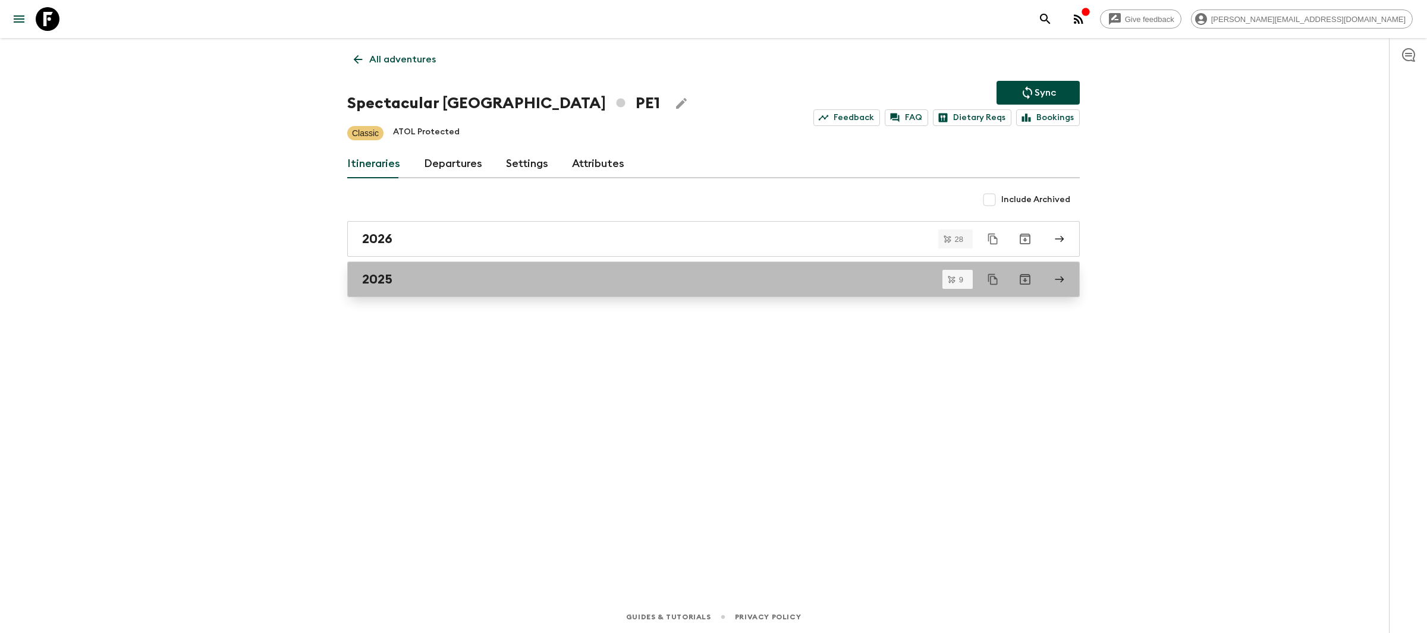
click at [424, 275] on div "2025" at bounding box center [702, 279] width 680 height 15
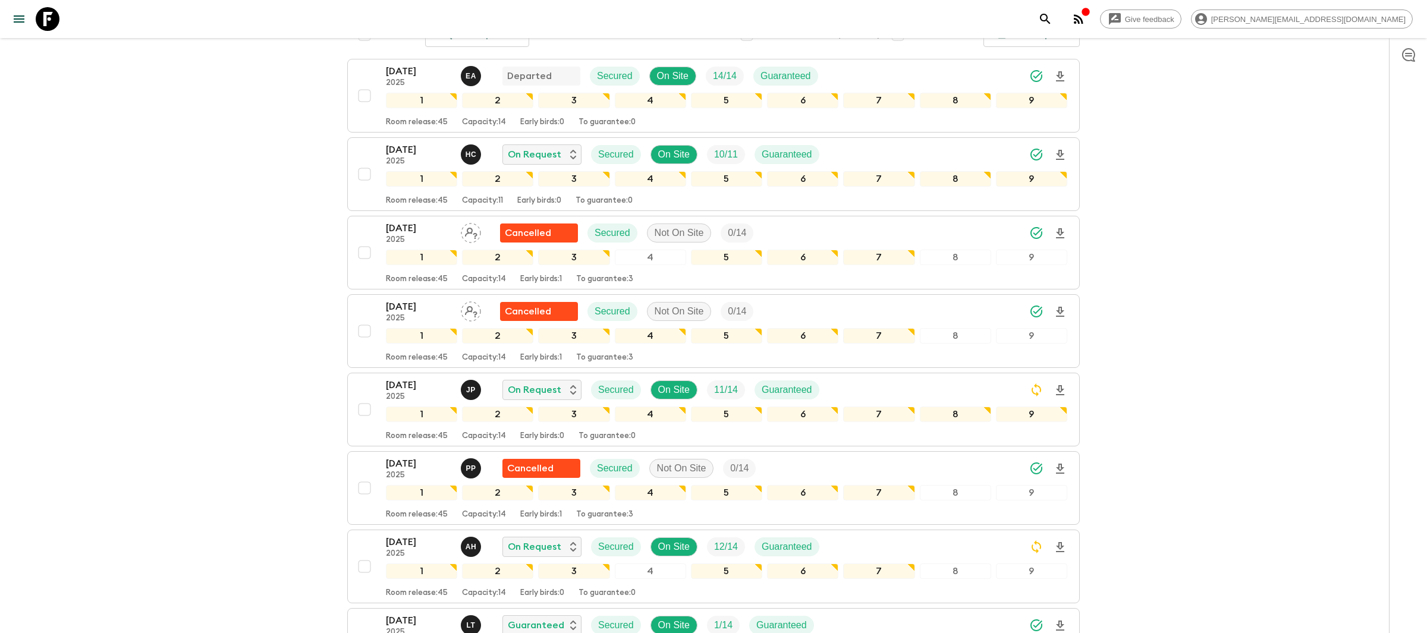
scroll to position [291, 0]
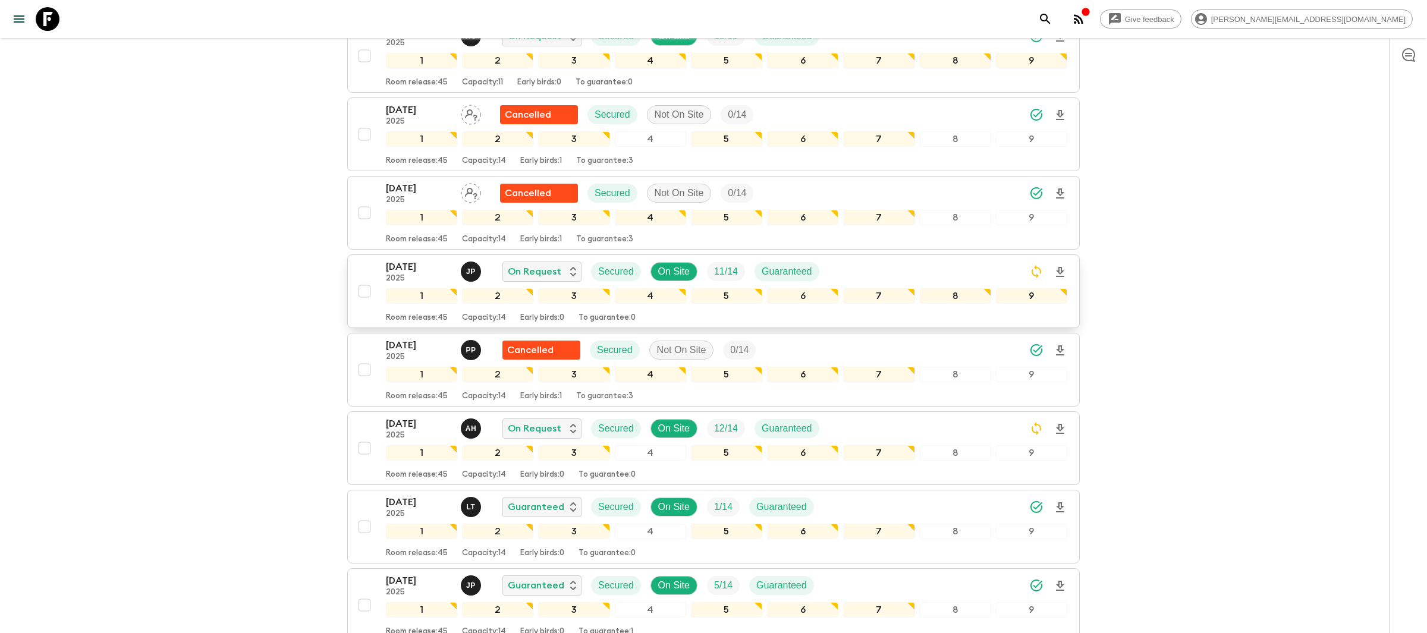
click at [1056, 267] on icon "Download Onboarding" at bounding box center [1060, 272] width 14 height 14
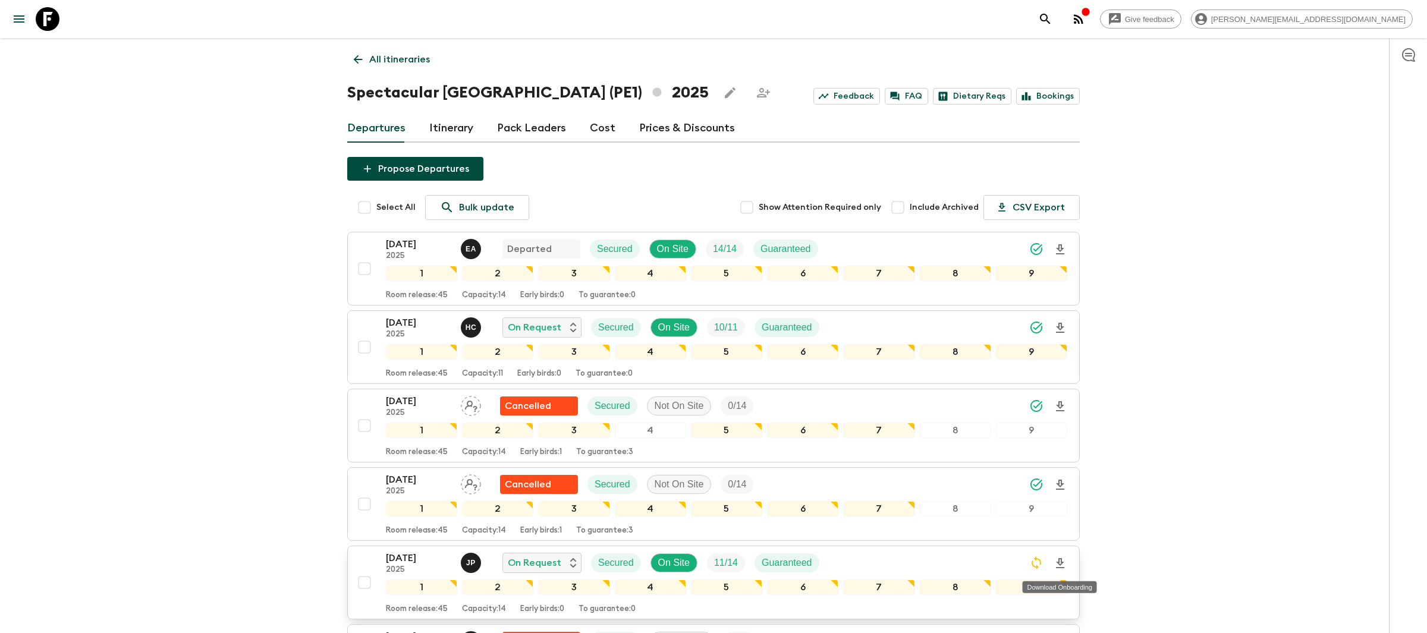
click at [44, 18] on icon at bounding box center [48, 19] width 24 height 24
